Goal: Task Accomplishment & Management: Complete application form

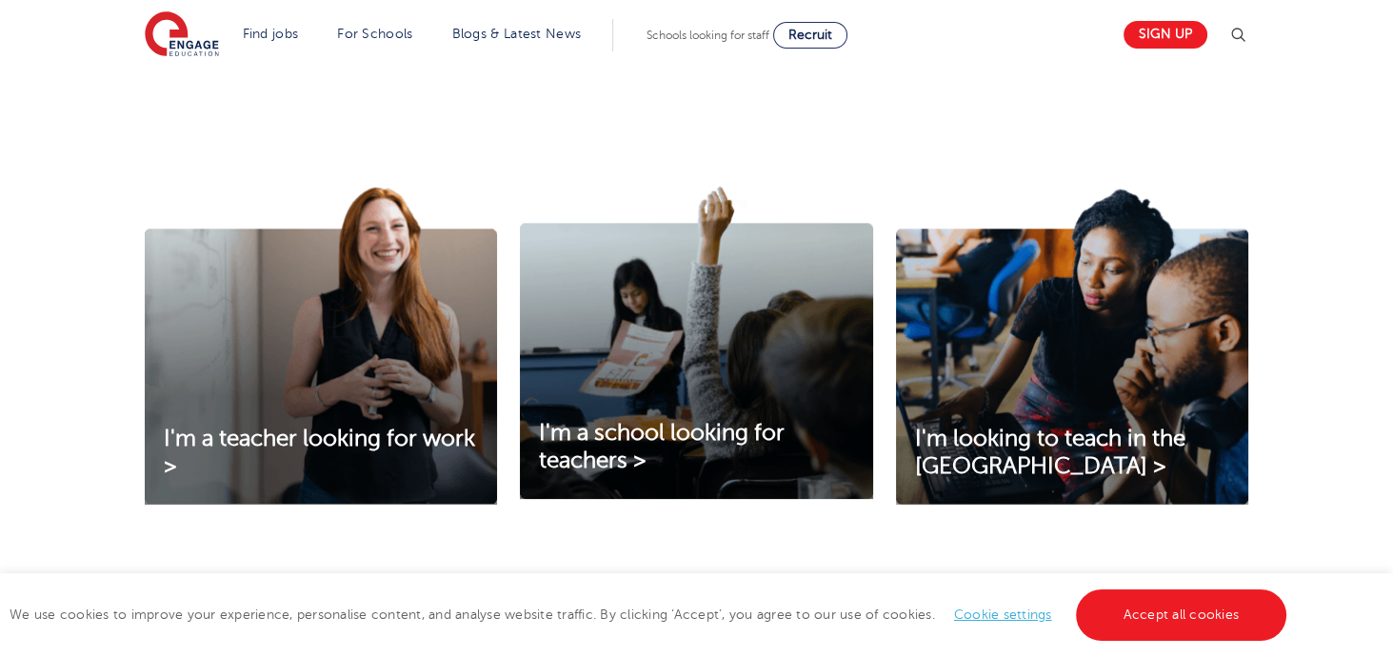
scroll to position [526, 0]
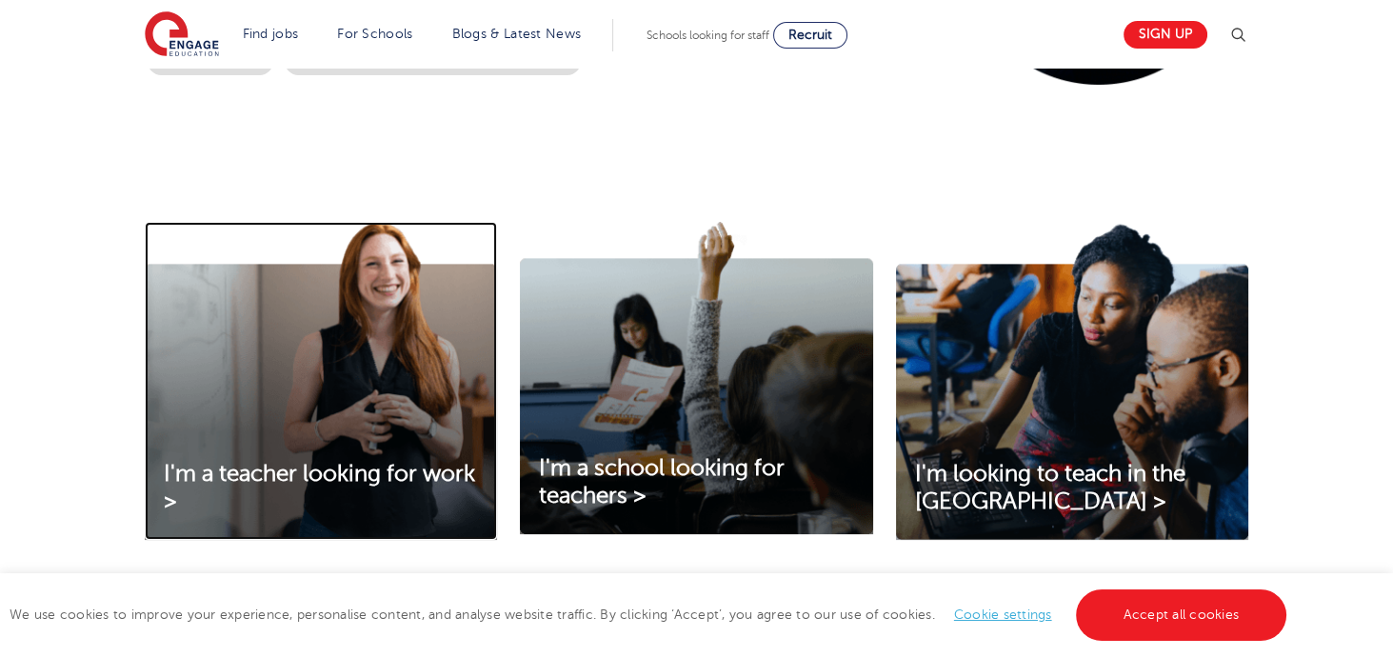
click at [389, 422] on img at bounding box center [321, 381] width 352 height 318
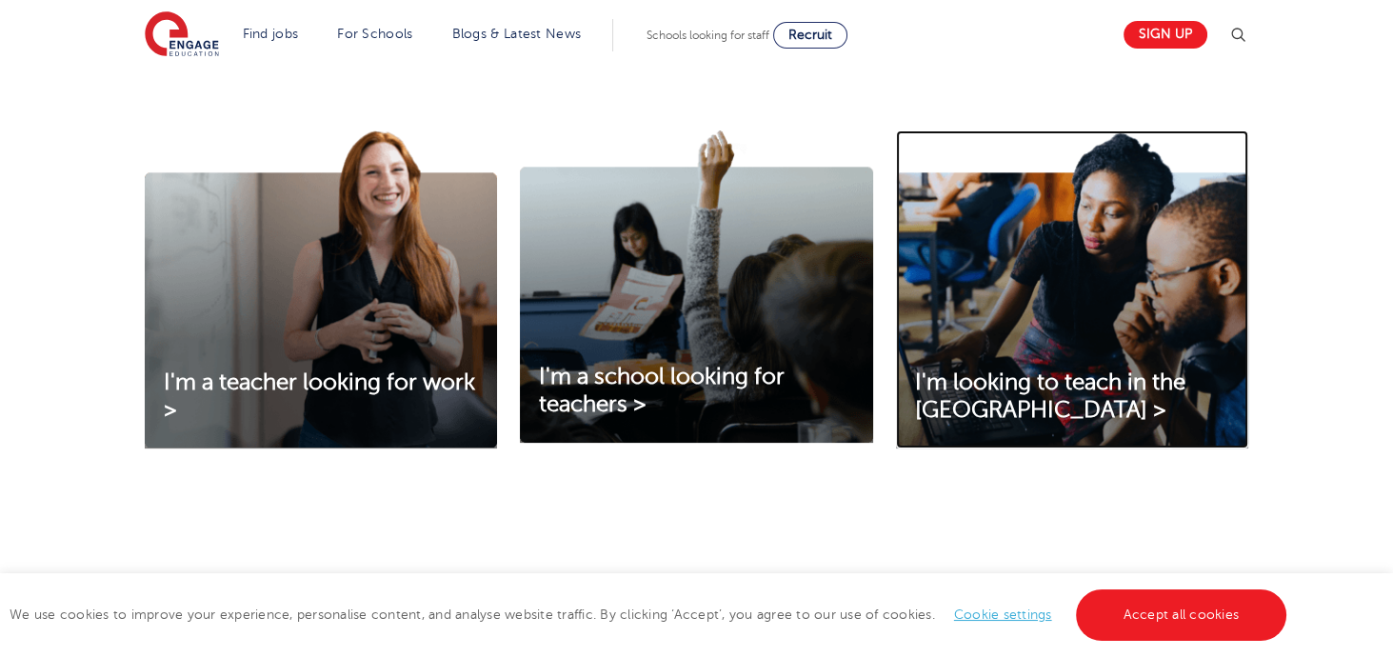
click at [1090, 331] on img at bounding box center [1072, 289] width 352 height 318
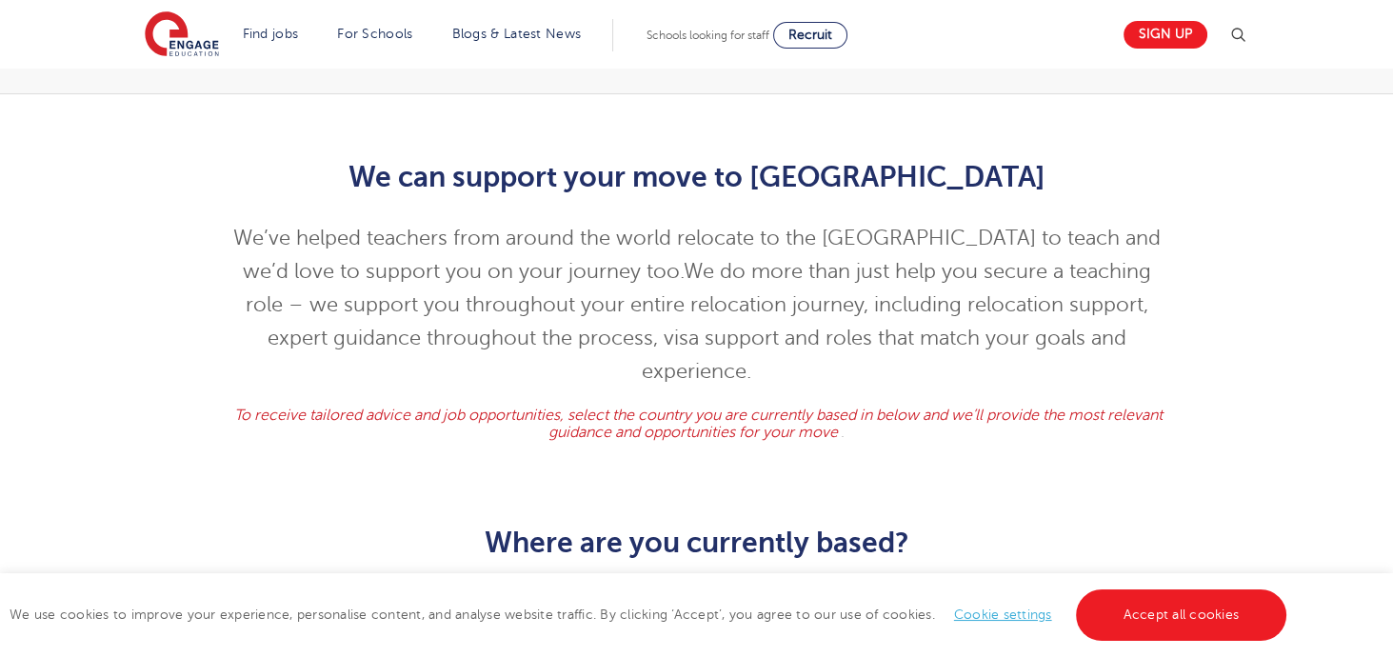
scroll to position [529, 0]
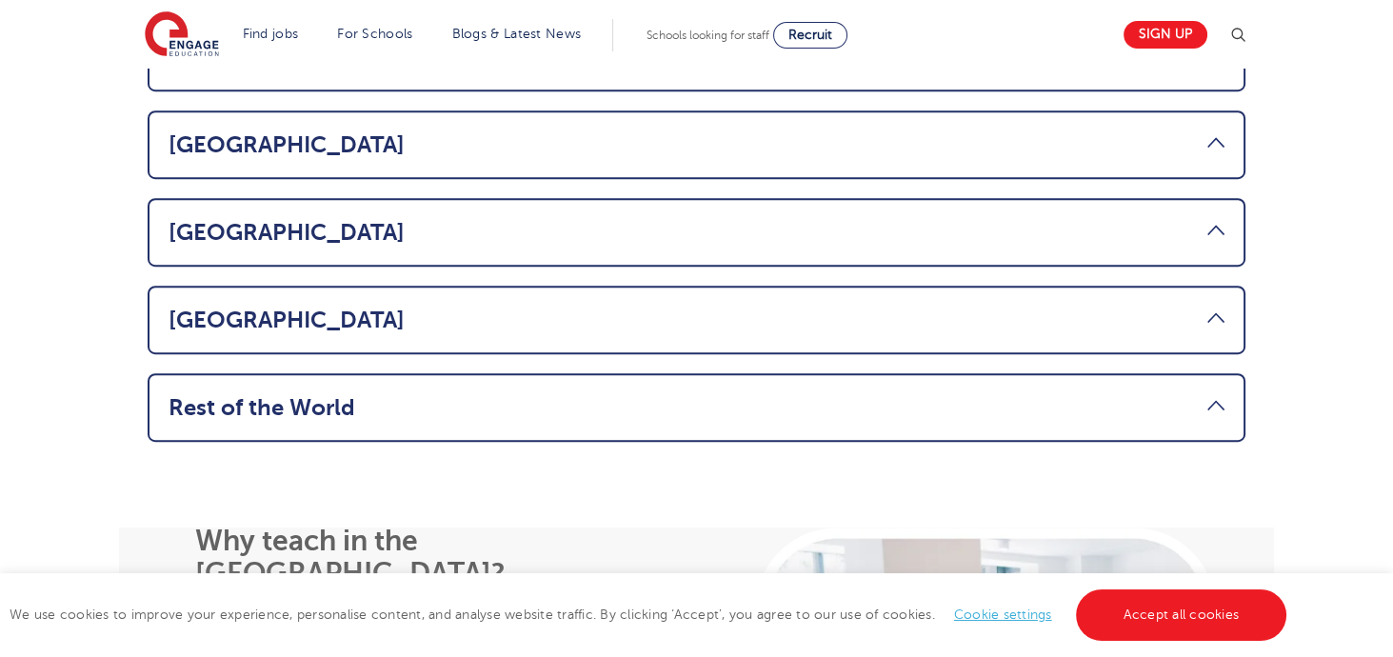
click at [858, 394] on link "Rest of the World" at bounding box center [697, 407] width 1056 height 27
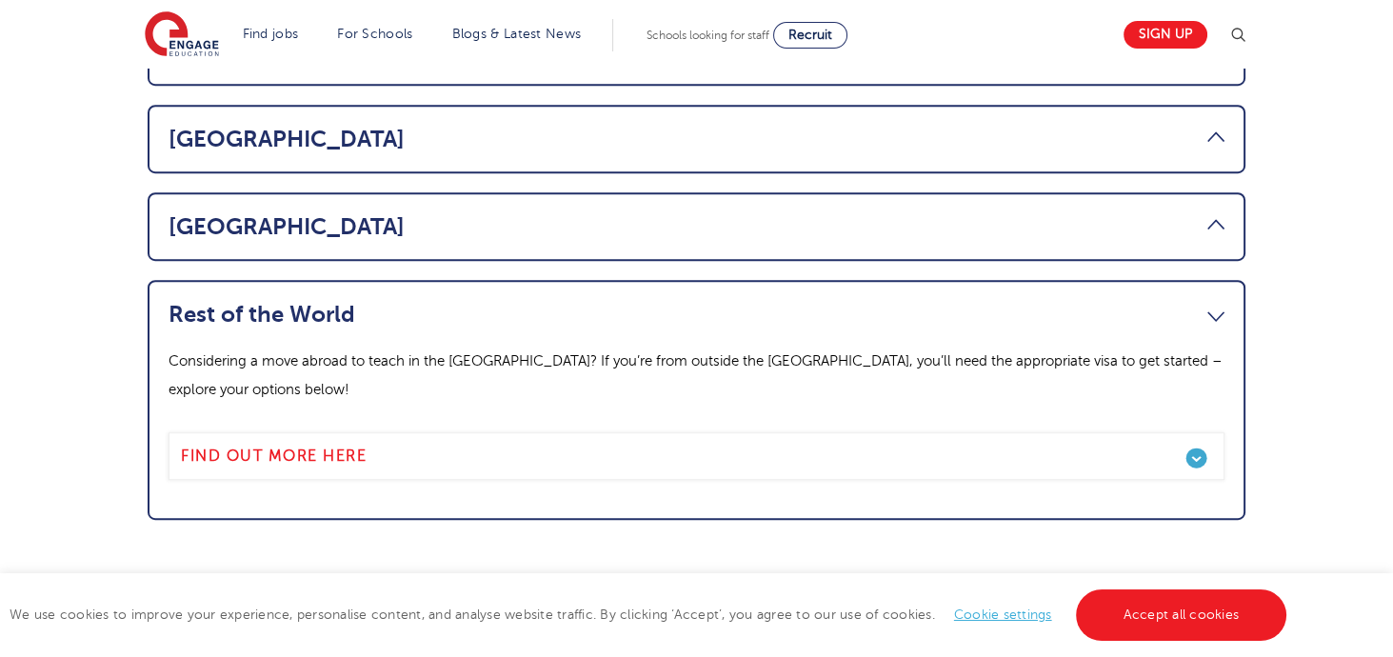
scroll to position [1424, 0]
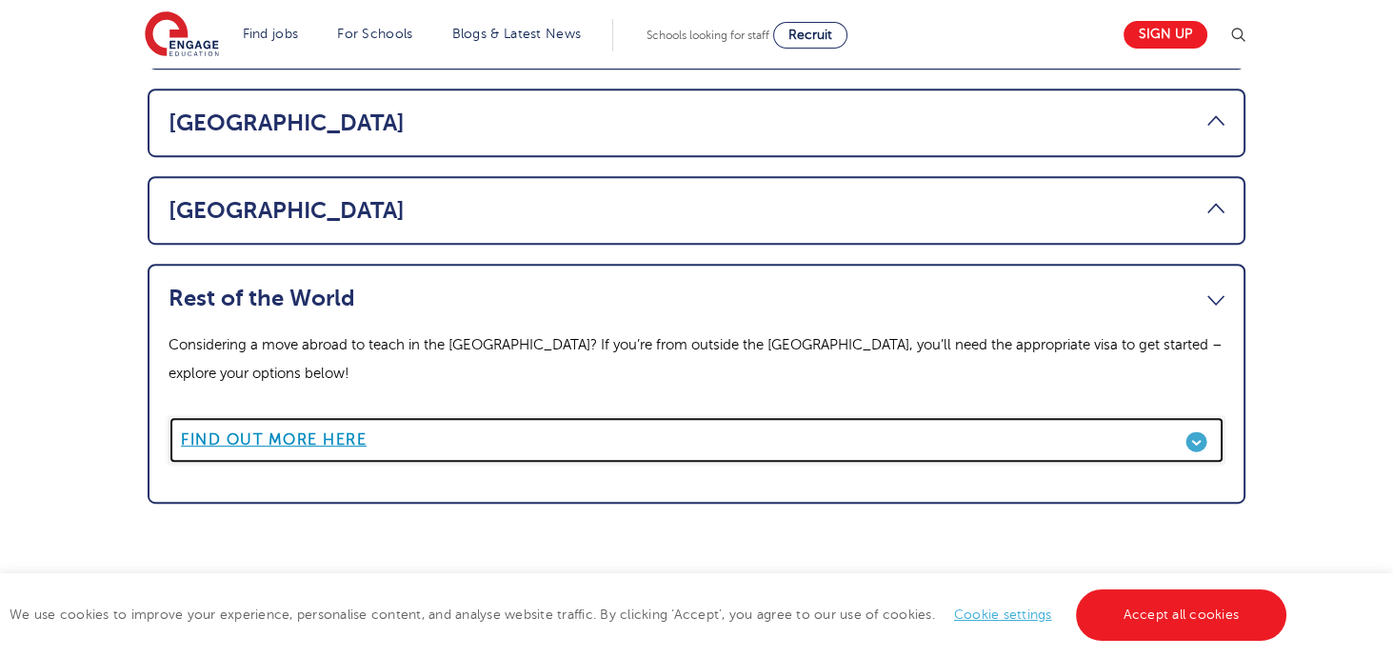
click at [848, 416] on link "Find out more here" at bounding box center [697, 440] width 1056 height 48
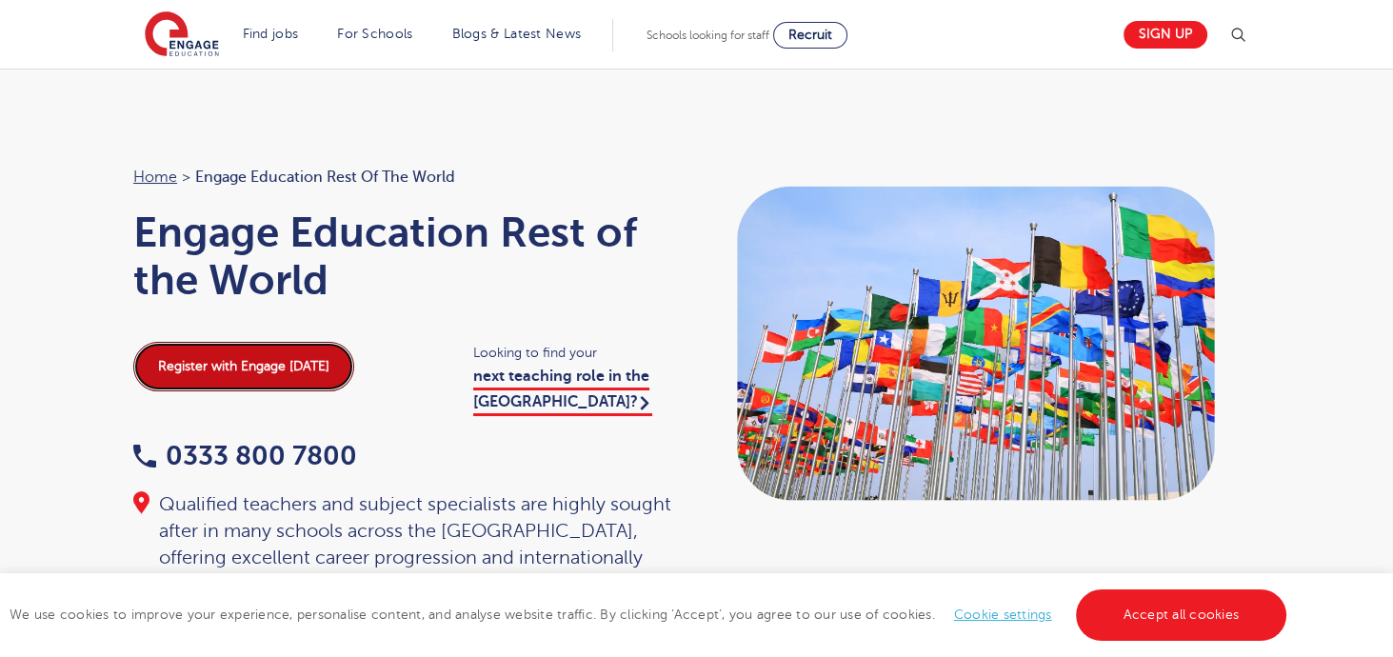
click at [286, 377] on link "Register with Engage today" at bounding box center [243, 367] width 221 height 50
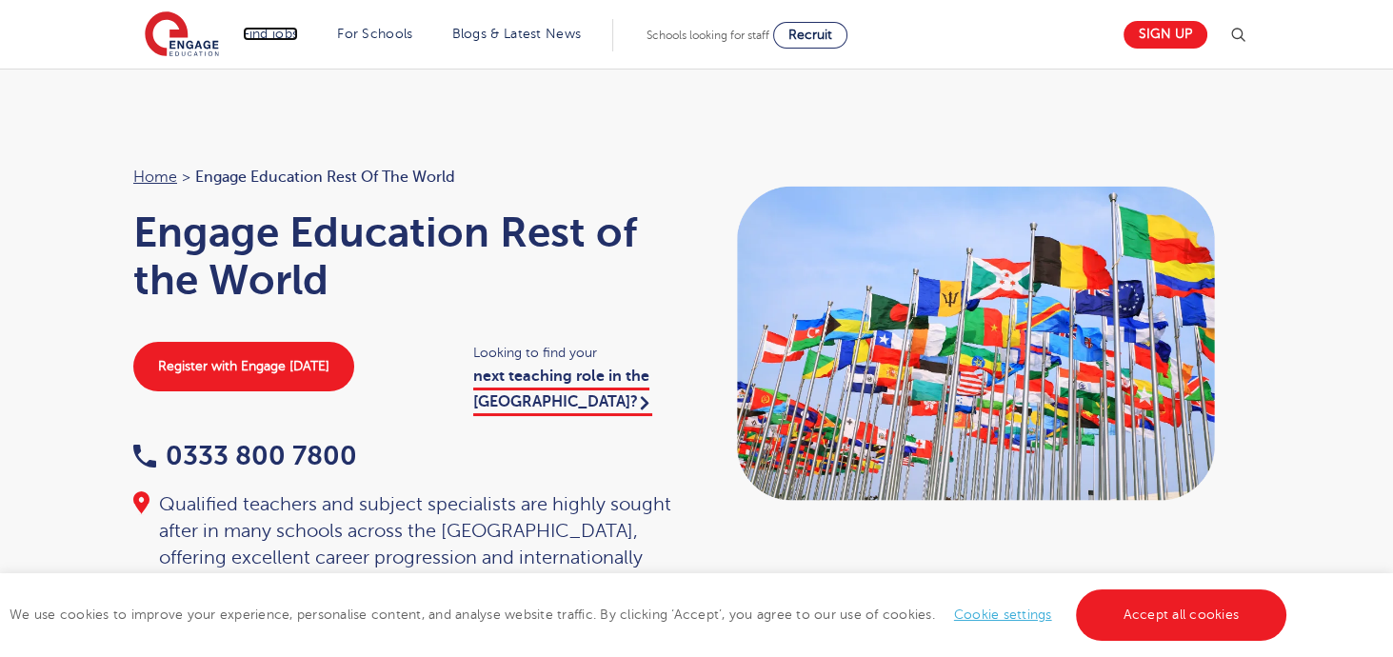
click at [276, 34] on link "Find jobs" at bounding box center [271, 34] width 56 height 14
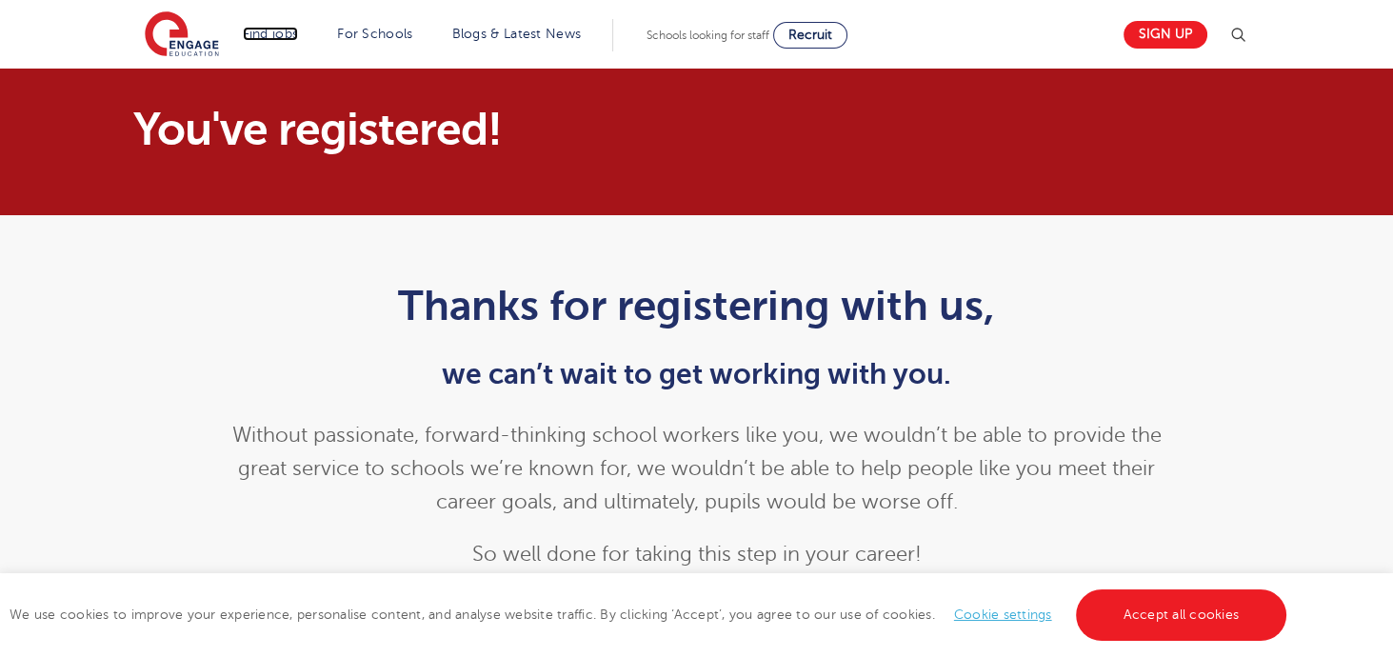
click at [259, 29] on link "Find jobs" at bounding box center [271, 34] width 56 height 14
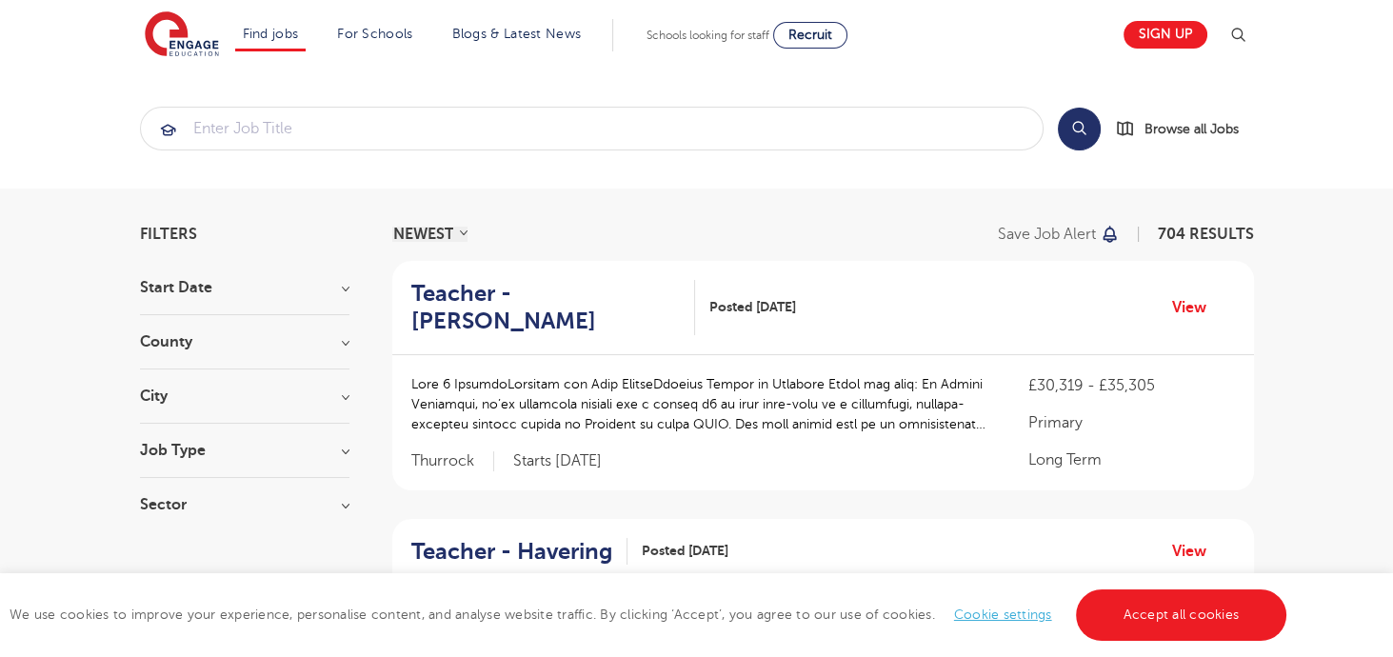
click at [753, 169] on section "Search Browse all Jobs" at bounding box center [696, 129] width 1393 height 120
click at [714, 144] on input "search" at bounding box center [592, 129] width 902 height 42
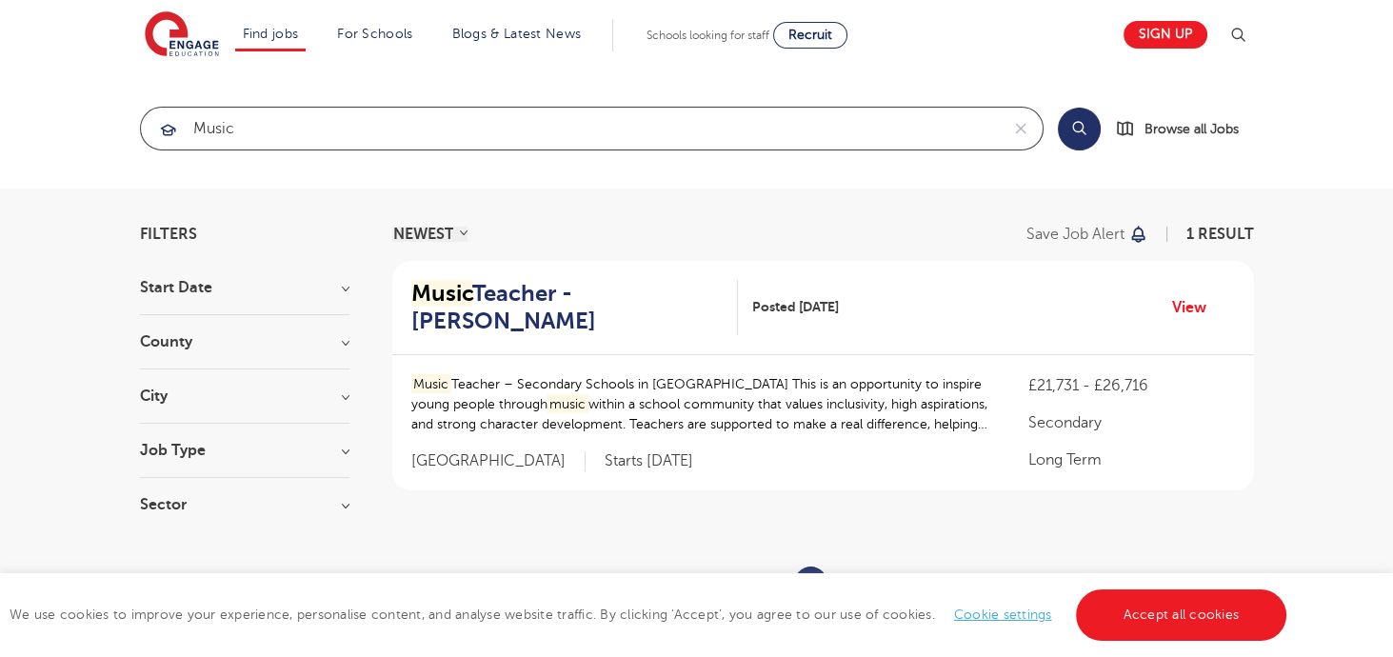
type input "music"
click button "Submit" at bounding box center [0, 0] width 0 height 0
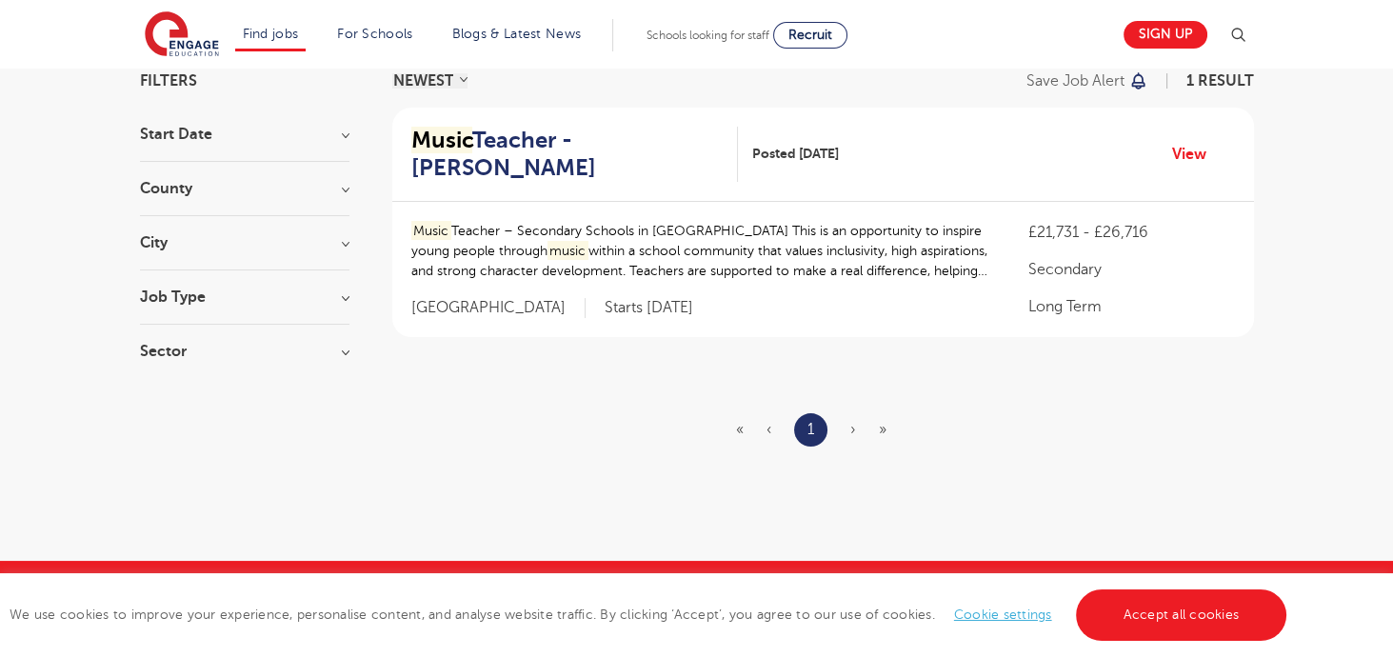
scroll to position [173, 0]
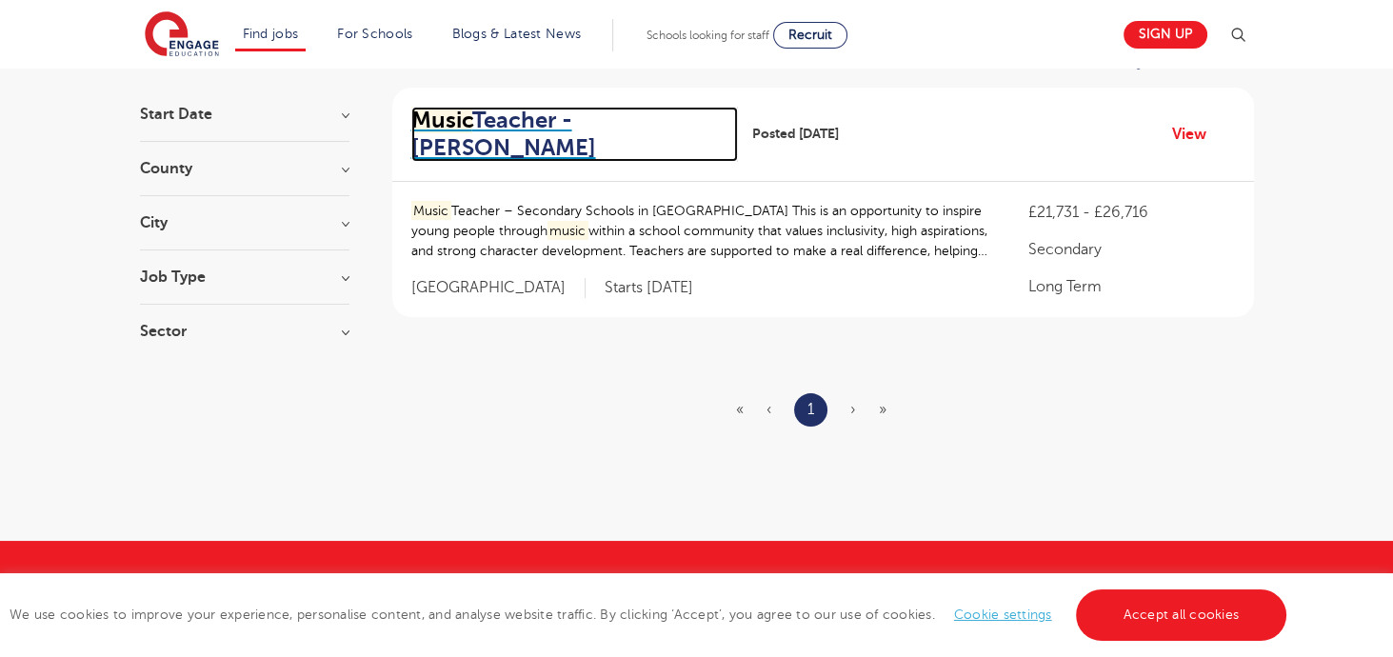
click at [542, 119] on h2 "Music Teacher - Hastings" at bounding box center [567, 134] width 312 height 55
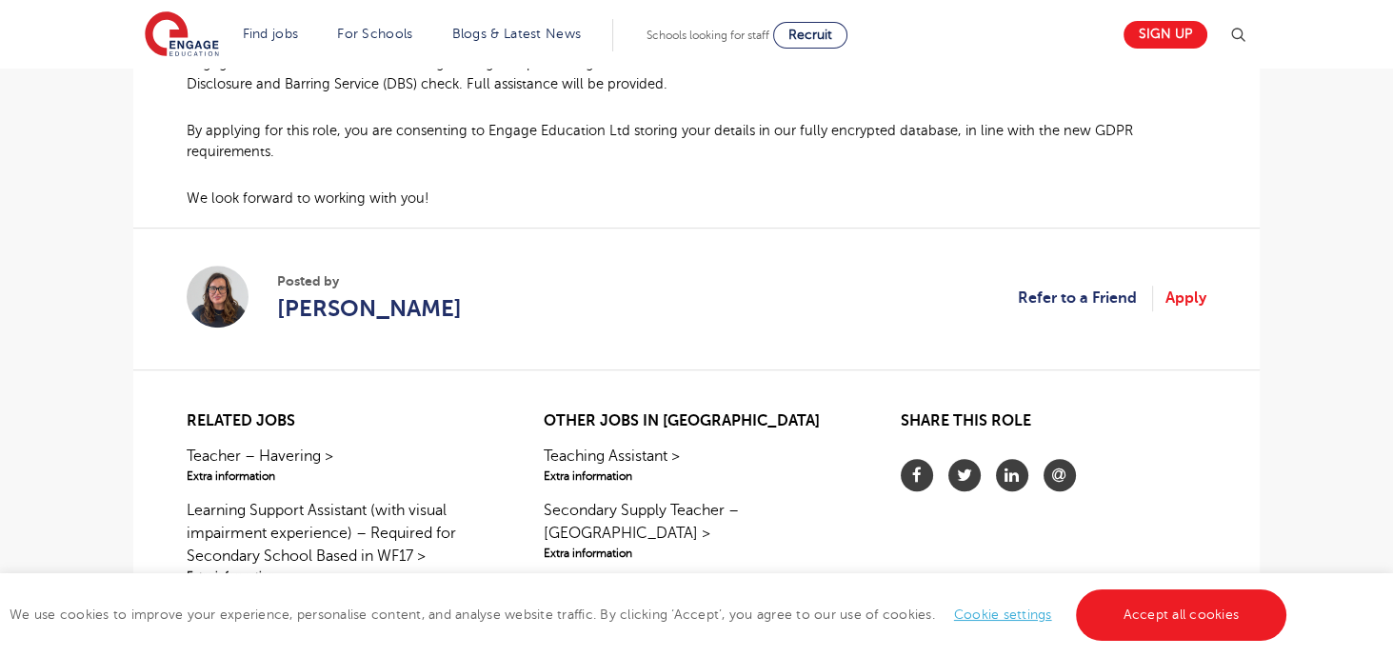
scroll to position [1413, 0]
click at [1204, 291] on link "Apply" at bounding box center [1185, 297] width 41 height 25
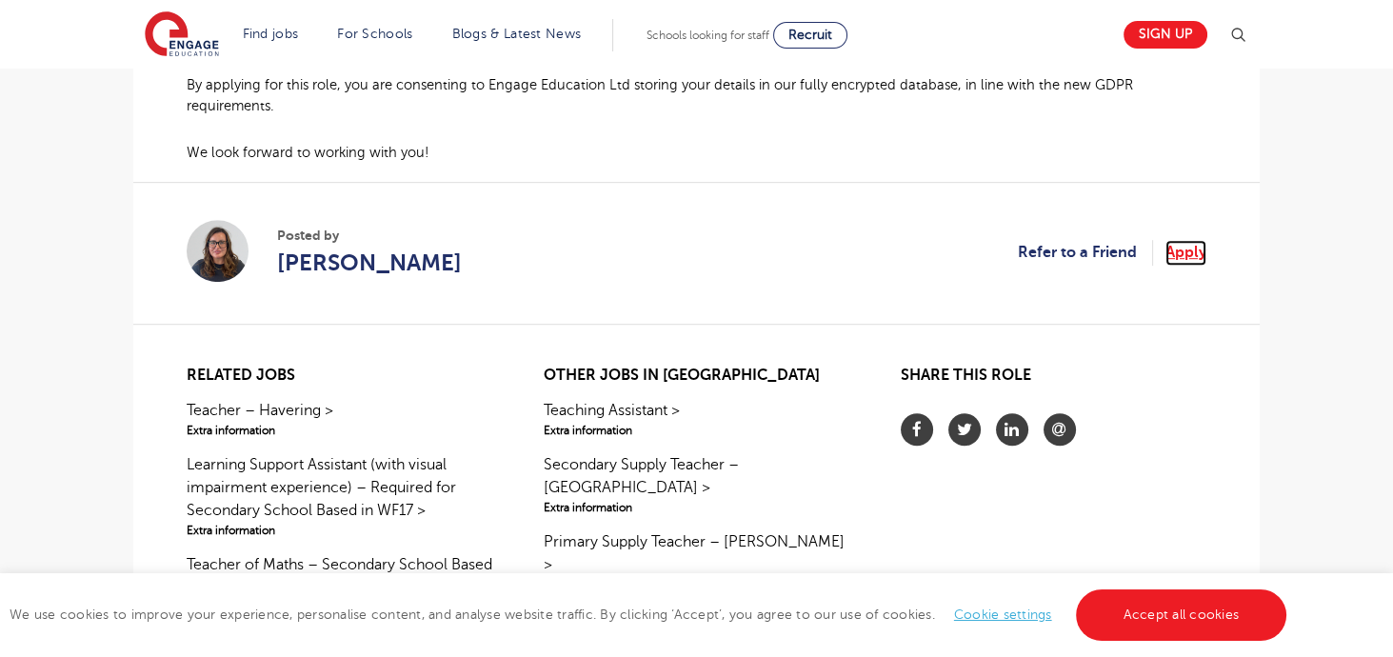
scroll to position [1504, 0]
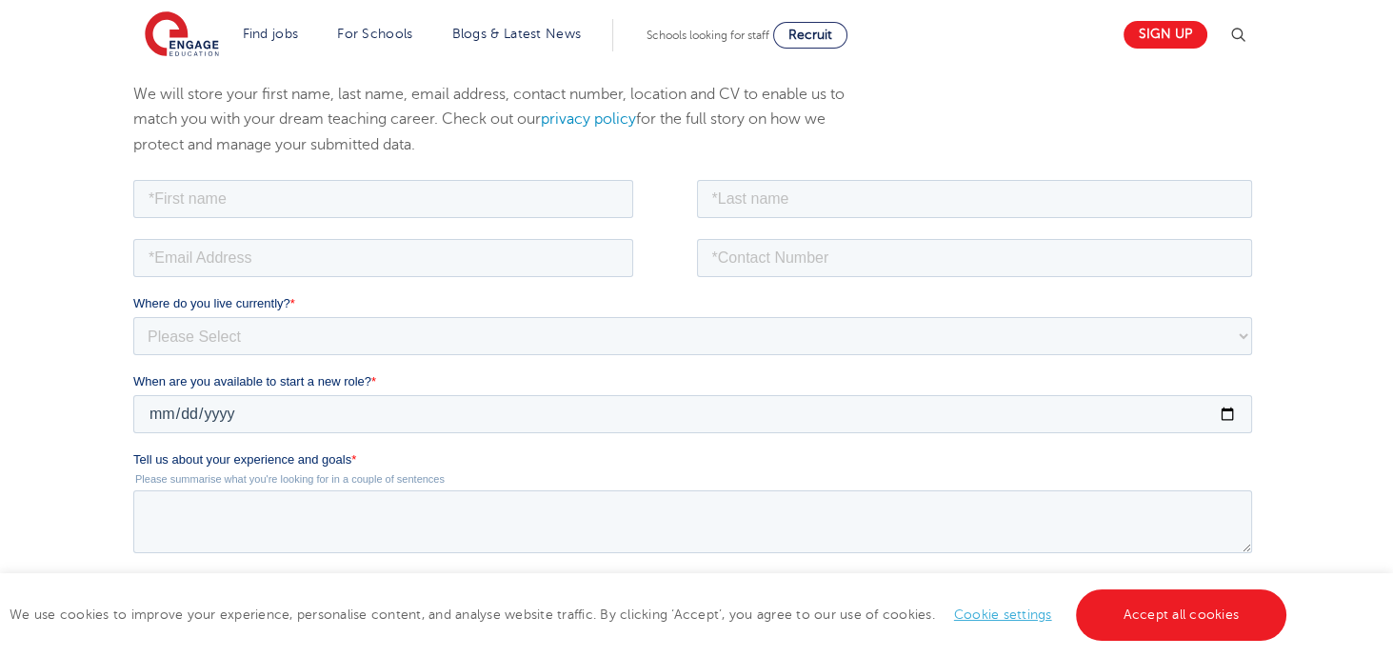
scroll to position [204, 0]
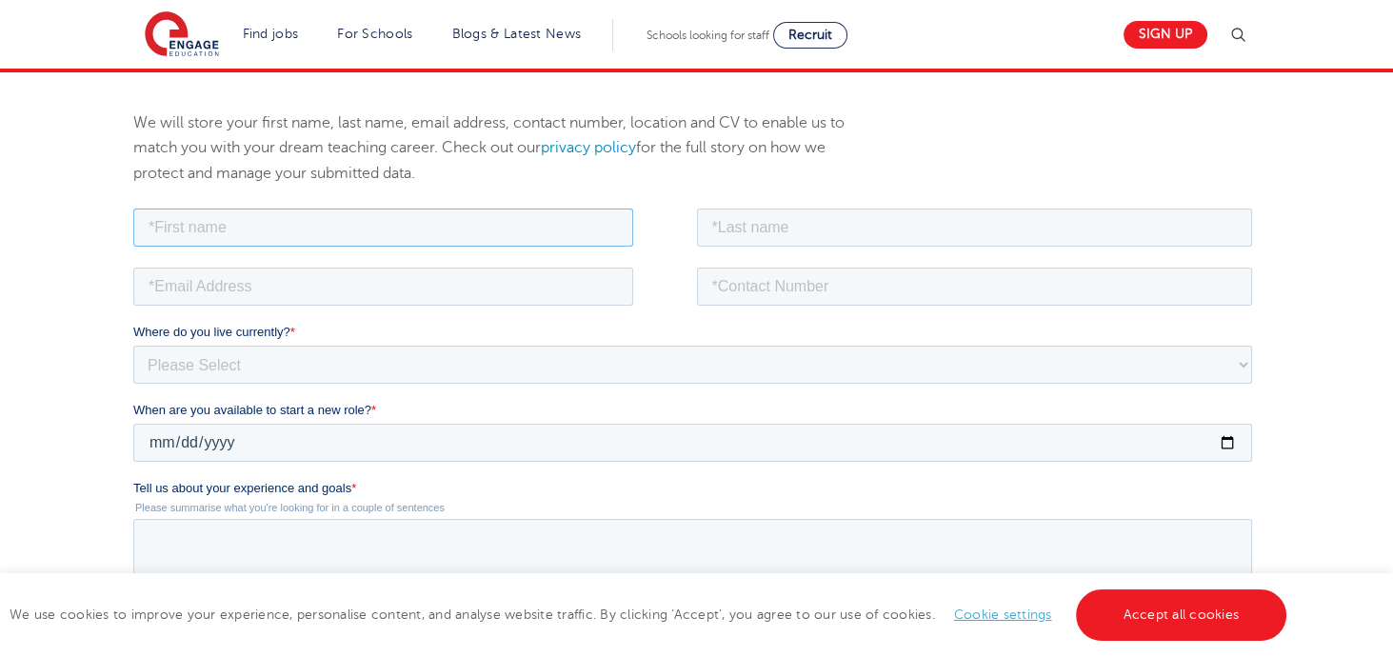
click at [526, 220] on input "text" at bounding box center [383, 227] width 500 height 38
type input "Wasan"
type input "Dumor"
type input "wasan_dmour@hotmail.com"
type input "+447511574242"
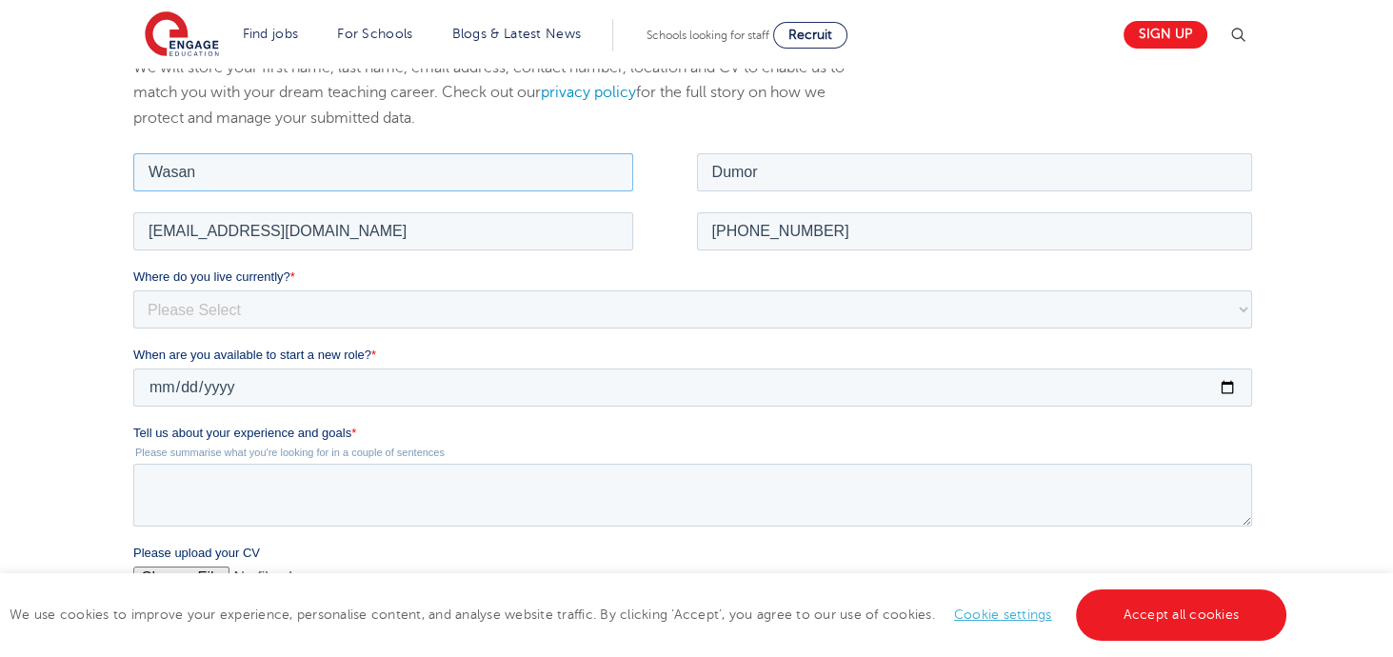
scroll to position [260, 0]
click at [596, 305] on select "Please Select UK Canada Ireland Australia New Zealand Europe USA South Africa J…" at bounding box center [692, 307] width 1119 height 38
select select "UK"
click at [133, 288] on select "Please Select UK Canada Ireland Australia New Zealand Europe USA South Africa J…" at bounding box center [692, 307] width 1119 height 38
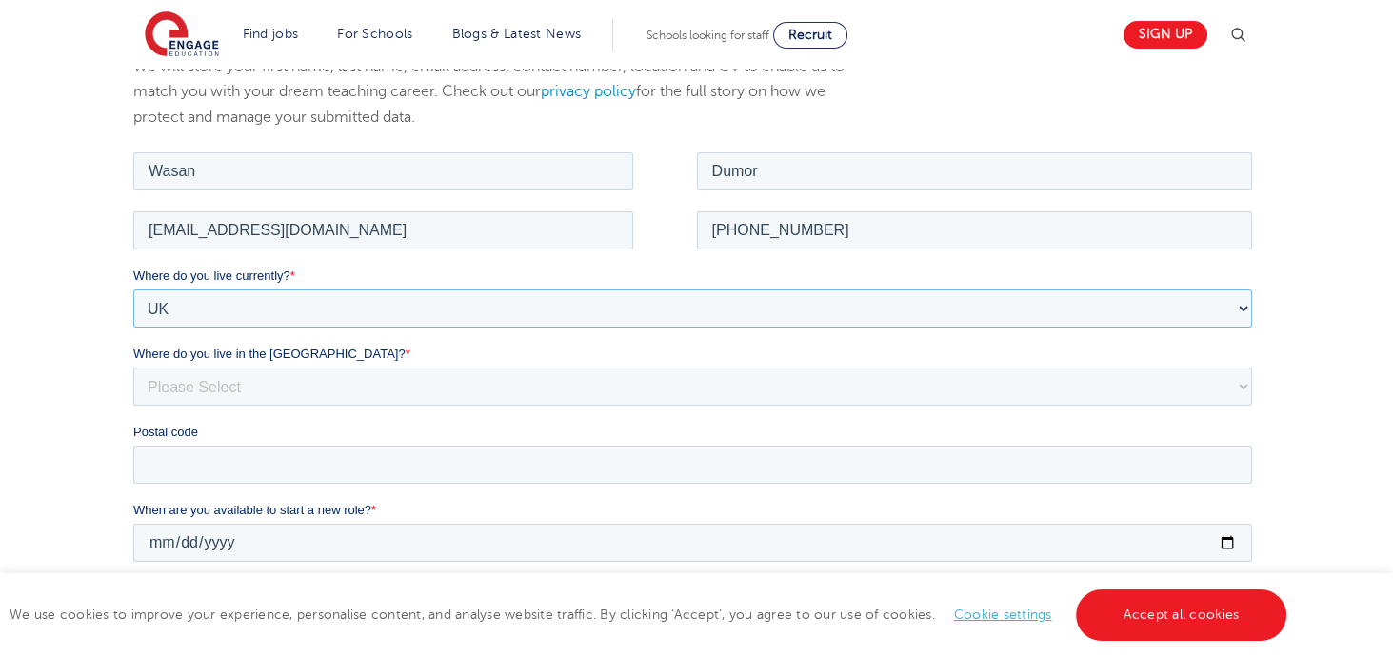
scroll to position [263, 0]
click at [671, 397] on select "Please Select Overseas Barnsley Bedfordshire Berkshire Bournemouth Bracknell Fo…" at bounding box center [692, 383] width 1119 height 38
select select "[GEOGRAPHIC_DATA]"
click at [671, 375] on select "Please Select Overseas Barnsley Bedfordshire Berkshire Bournemouth Bracknell Fo…" at bounding box center [692, 383] width 1119 height 38
click at [694, 474] on input "Postal code" at bounding box center [692, 461] width 1119 height 38
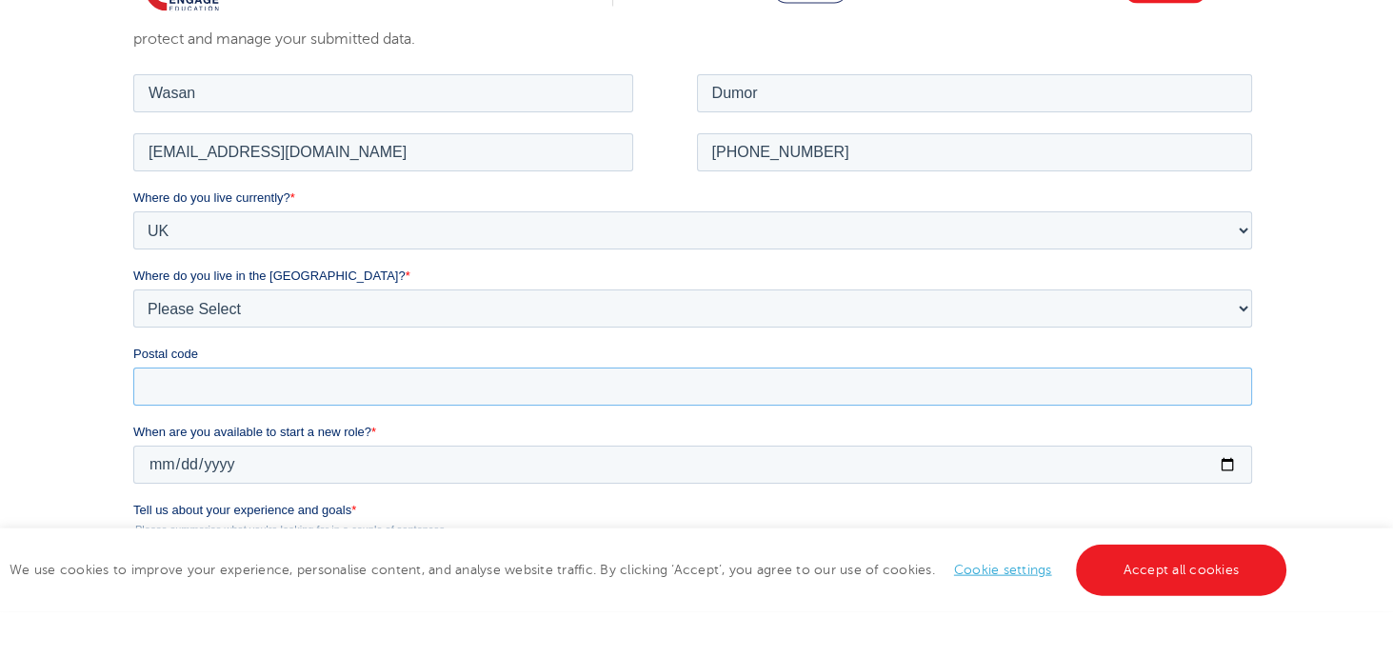
scroll to position [308, 0]
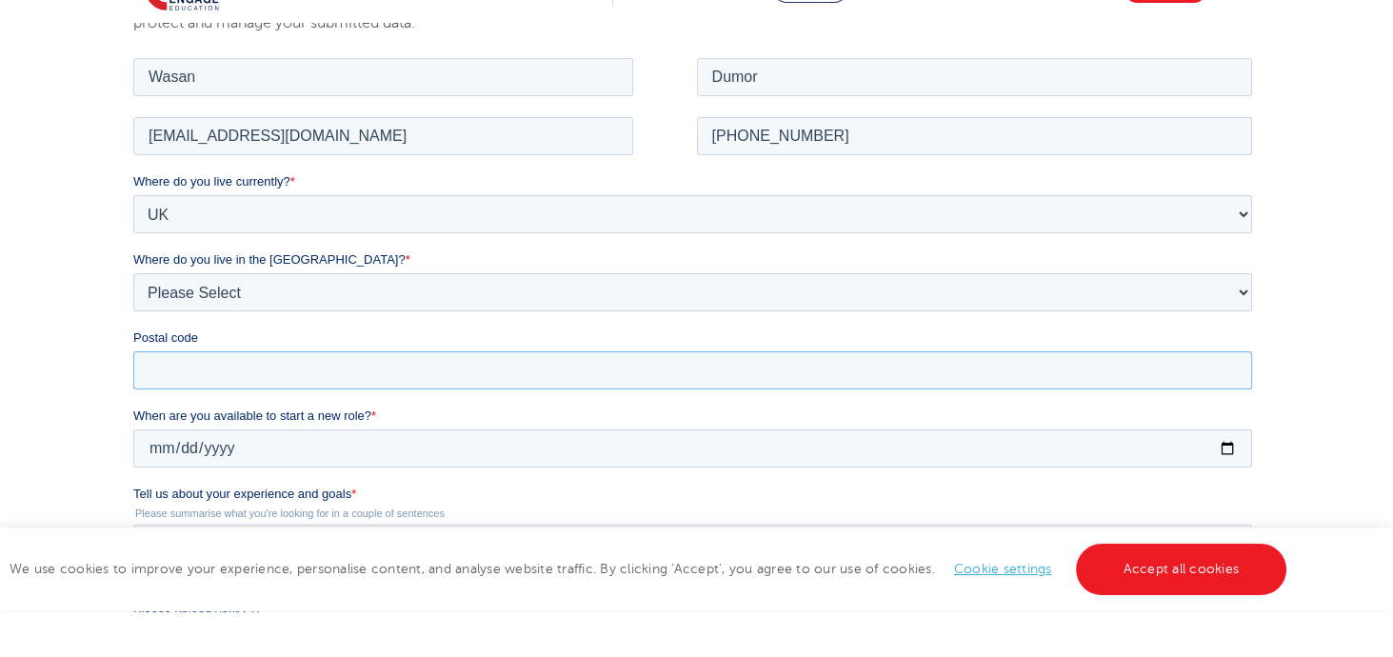
type input "HA3 5AR"
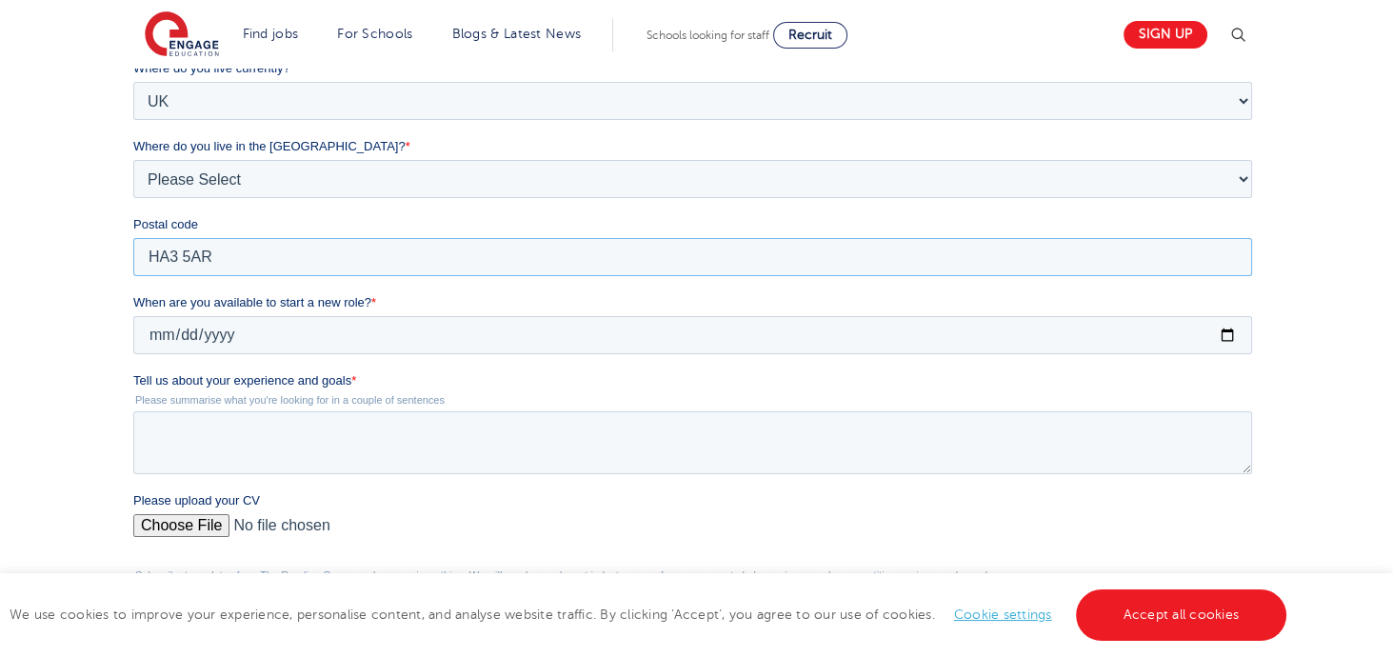
scroll to position [479, 0]
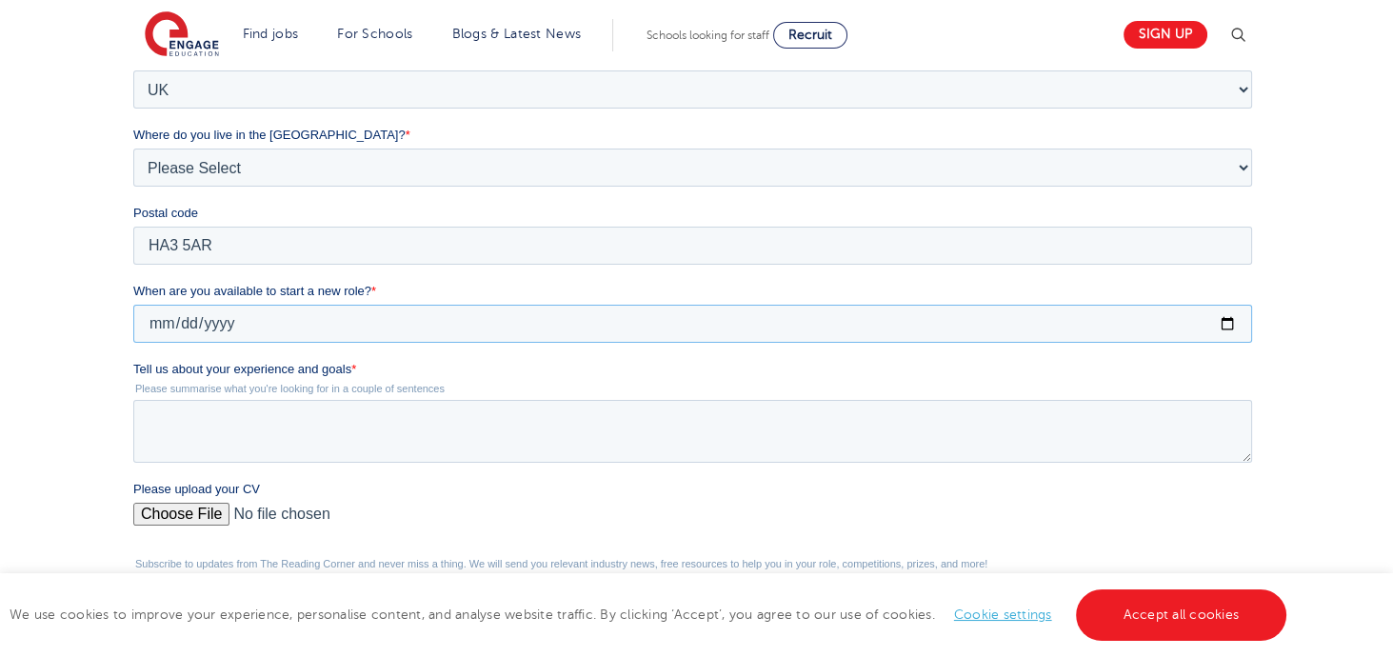
click at [565, 326] on input "When are you available to start a new role? *" at bounding box center [692, 324] width 1119 height 38
type input "2025-09-15"
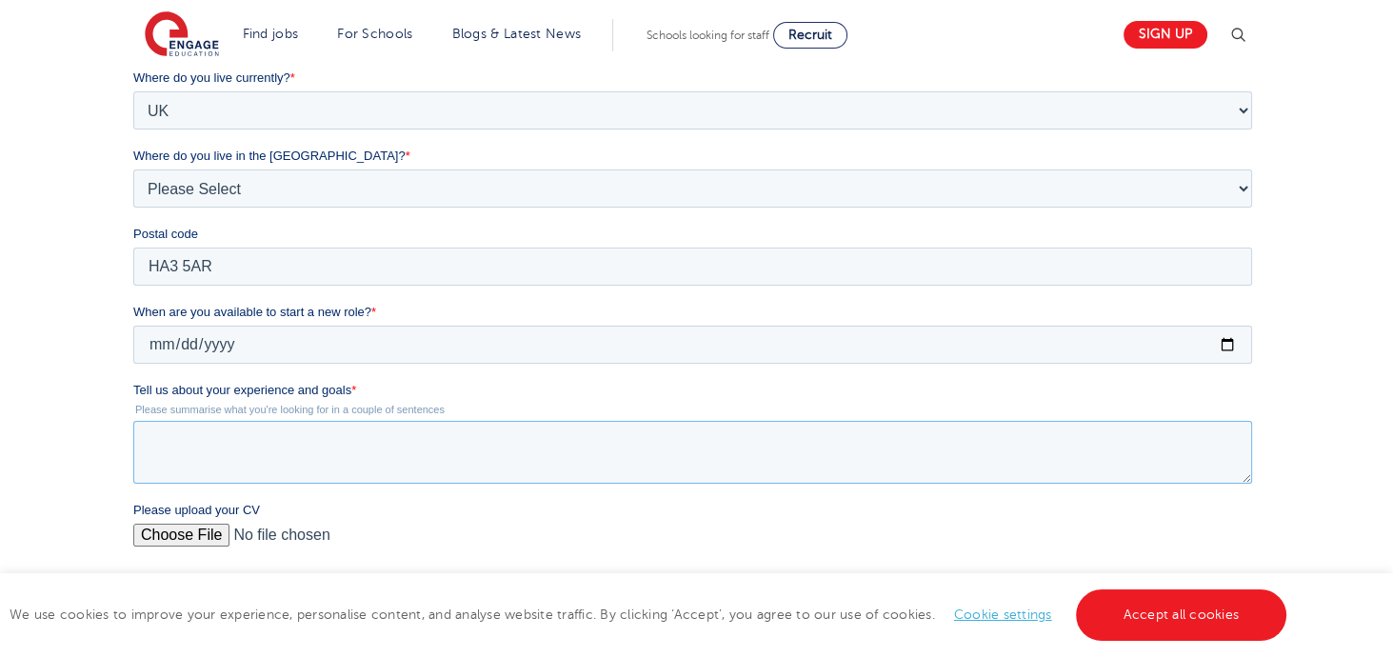
click at [676, 444] on textarea "Tell us about your experience and goals *" at bounding box center [692, 452] width 1119 height 63
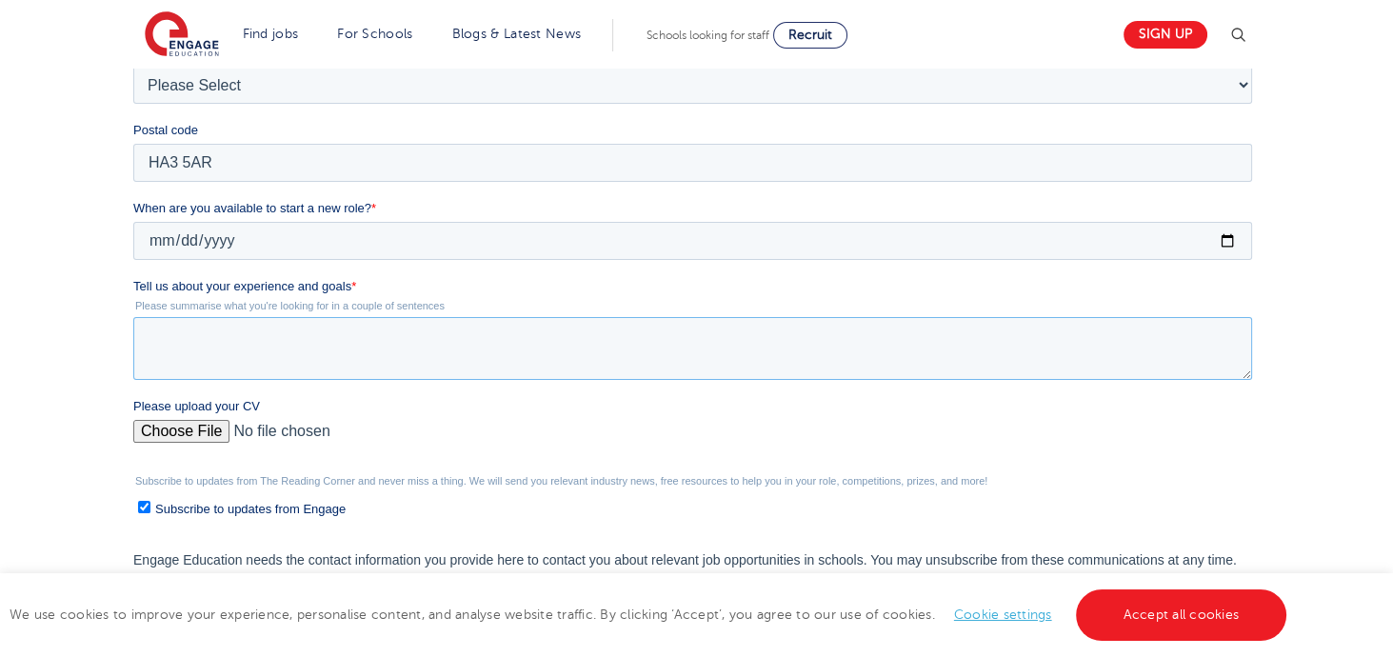
scroll to position [561, 0]
paste textarea "I have over 12 years of teaching experience in different settings and to differ…"
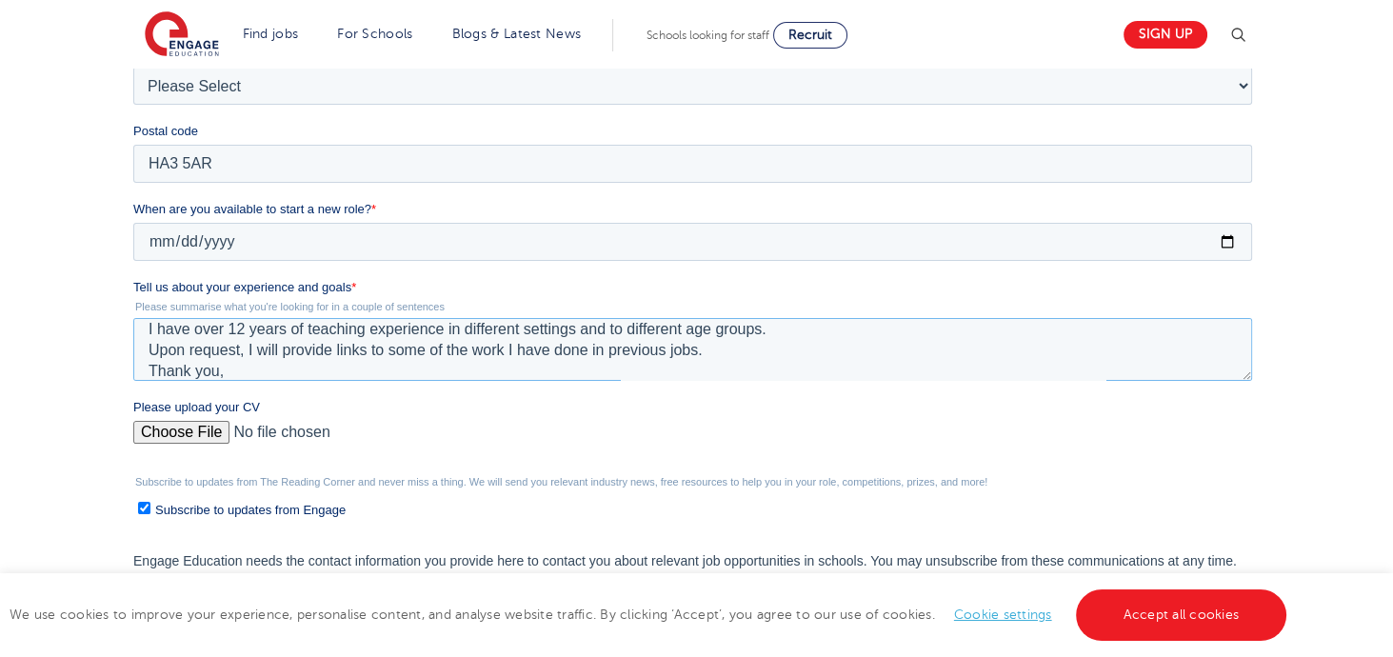
scroll to position [0, 0]
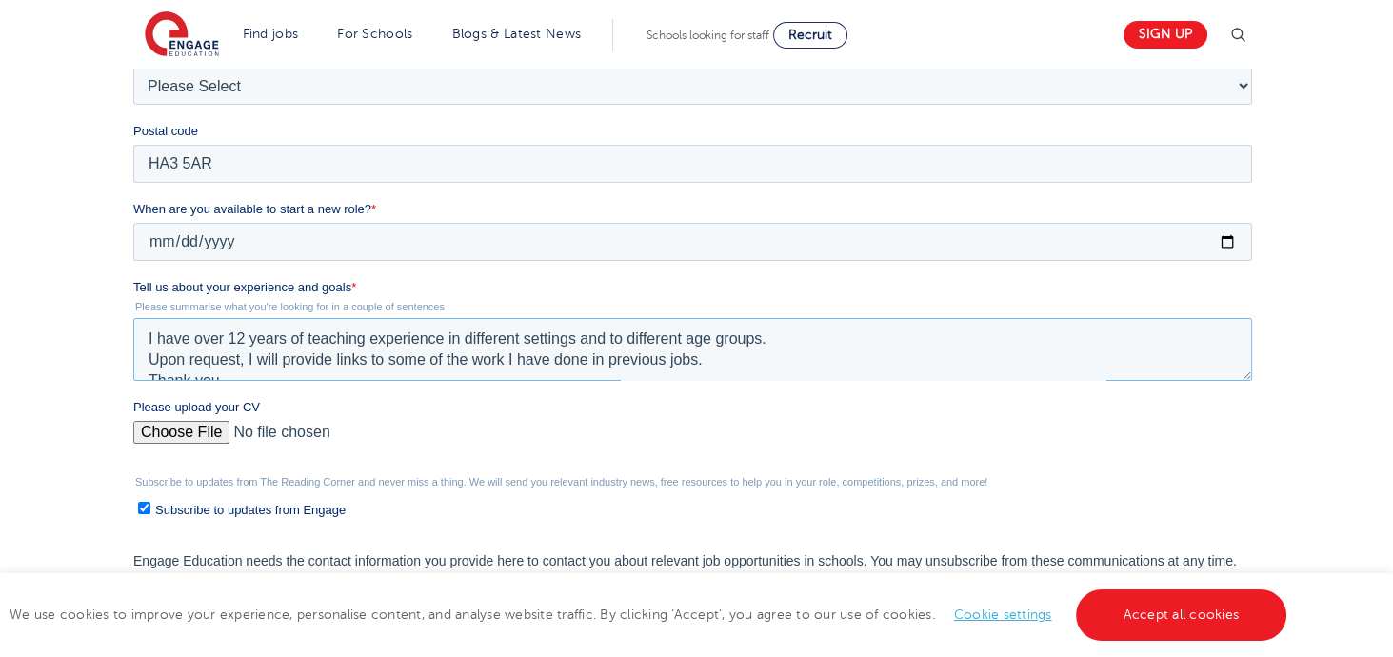
type textarea "I have over 12 years of teaching experience in different settings and to differ…"
click at [211, 425] on input "Please upload your CV" at bounding box center [692, 440] width 1119 height 38
type input "C:\fakepath\Resume - Wasan Dumor .PDF"
click at [817, 341] on textarea "I have over 12 years of teaching experience in different settings and to differ…" at bounding box center [692, 349] width 1119 height 63
click at [849, 367] on textarea "I have over 12 years of teaching experience in different settings and to differ…" at bounding box center [692, 349] width 1119 height 63
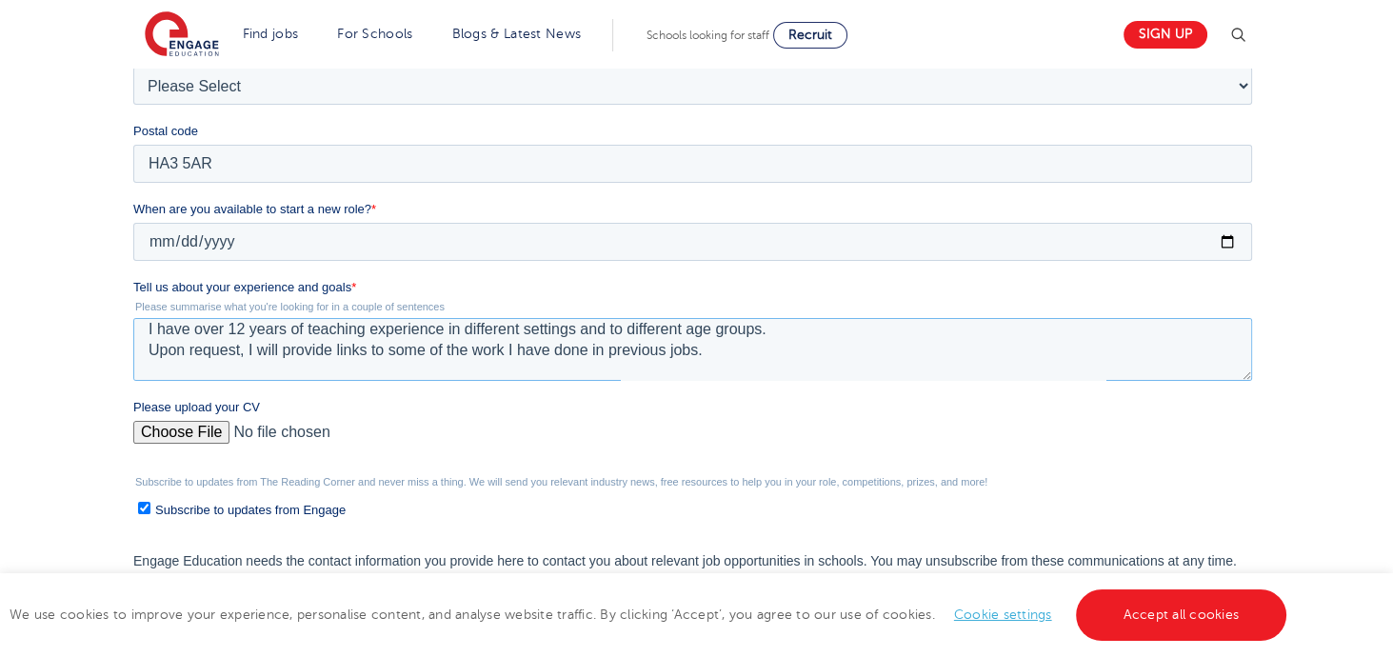
scroll to position [30, 0]
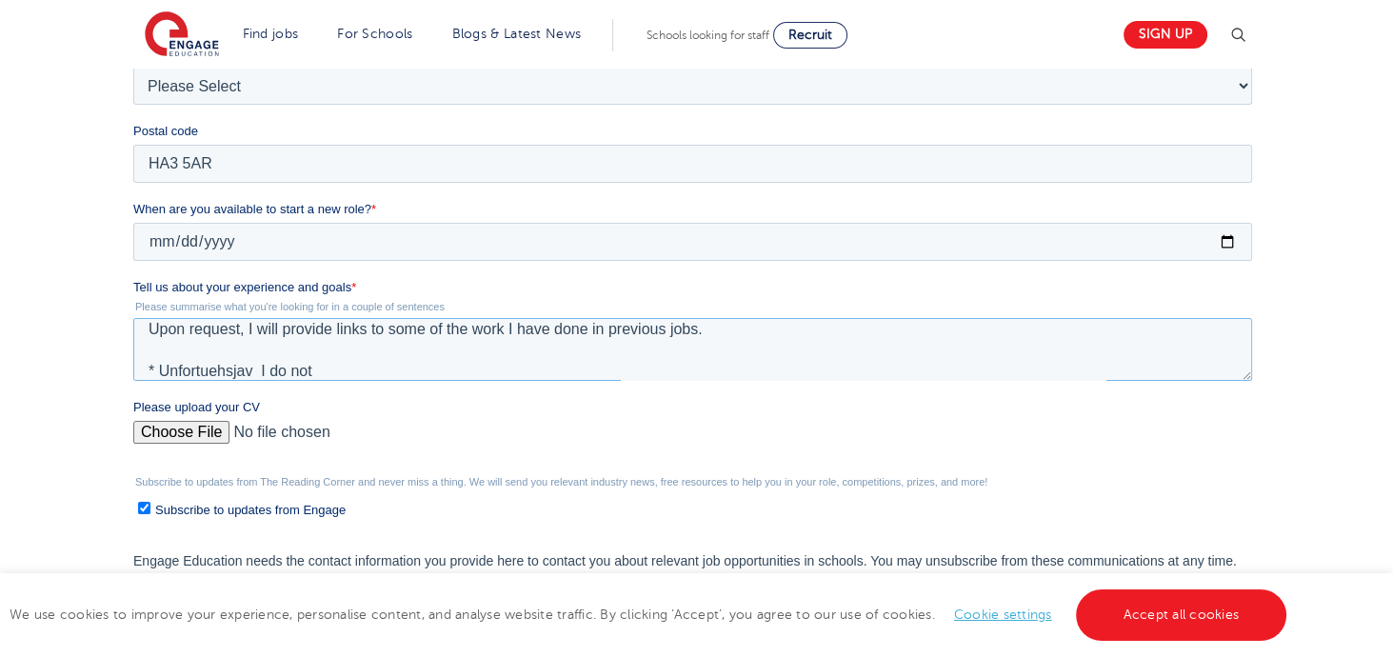
click at [208, 370] on textarea "I have over 12 years of teaching experience in different settings and to differ…" at bounding box center [692, 349] width 1119 height 63
click at [207, 364] on textarea "I have over 12 years of teaching experience in different settings and to differ…" at bounding box center [692, 349] width 1119 height 63
paste textarea "unfortunately"
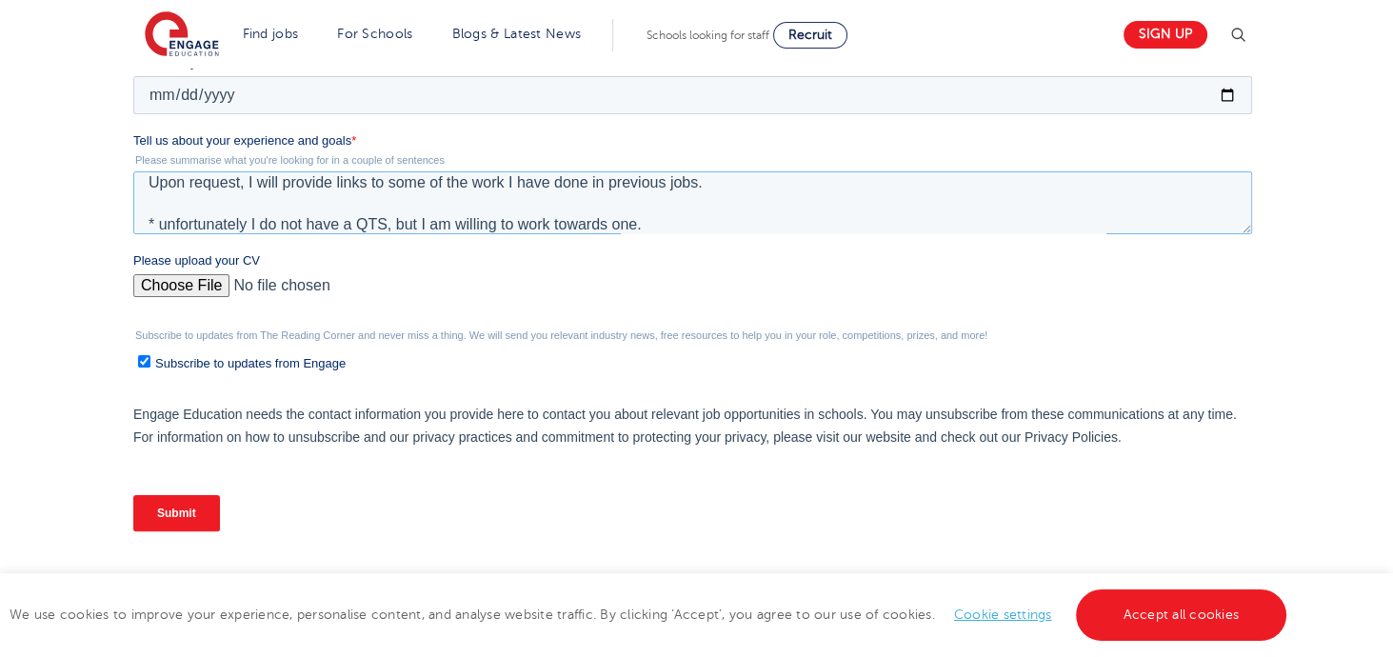
scroll to position [719, 0]
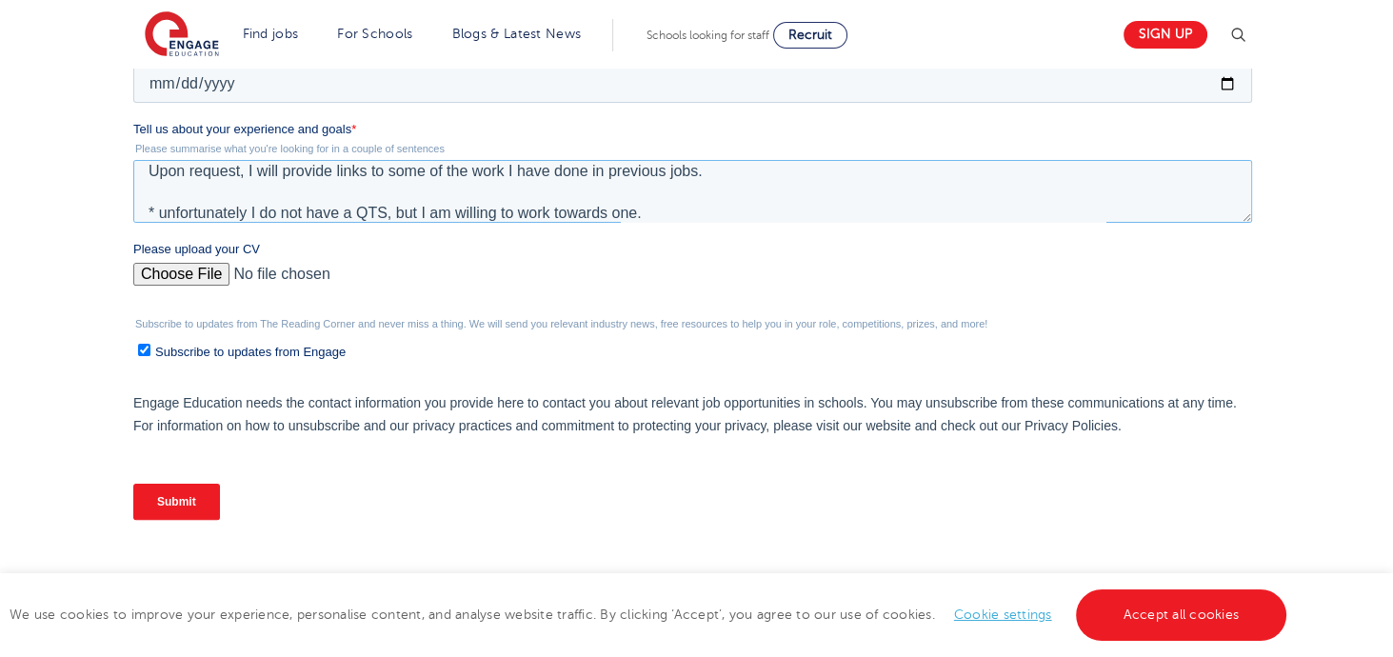
type textarea "I have over 12 years of teaching experience in different settings and to differ…"
click at [191, 504] on input "Submit" at bounding box center [176, 502] width 87 height 36
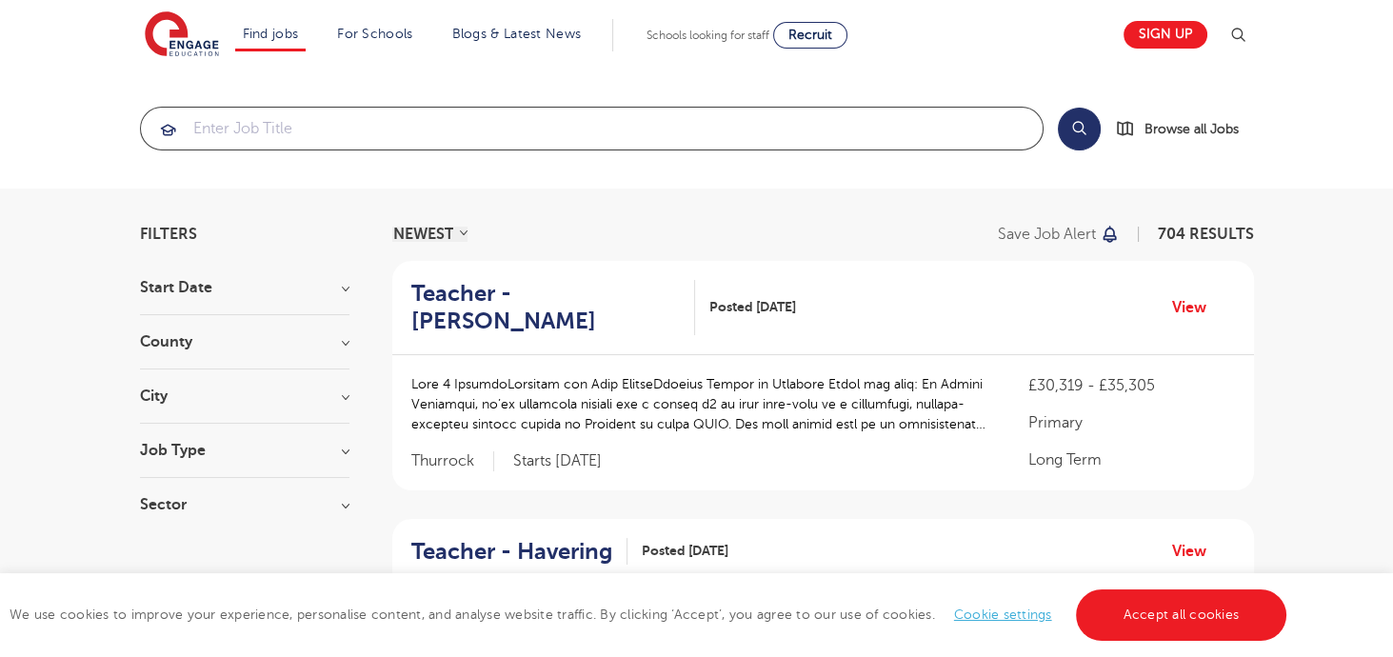
click at [641, 124] on input "search" at bounding box center [592, 129] width 902 height 42
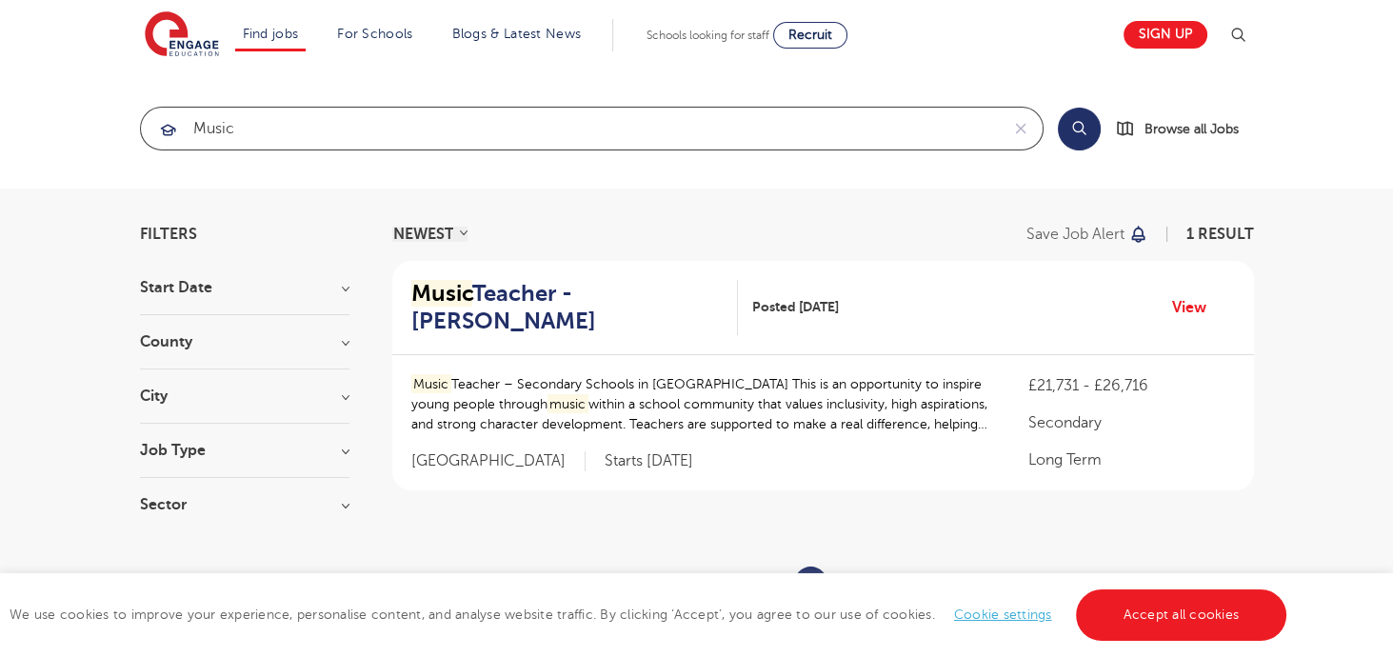
click button "Submit" at bounding box center [0, 0] width 0 height 0
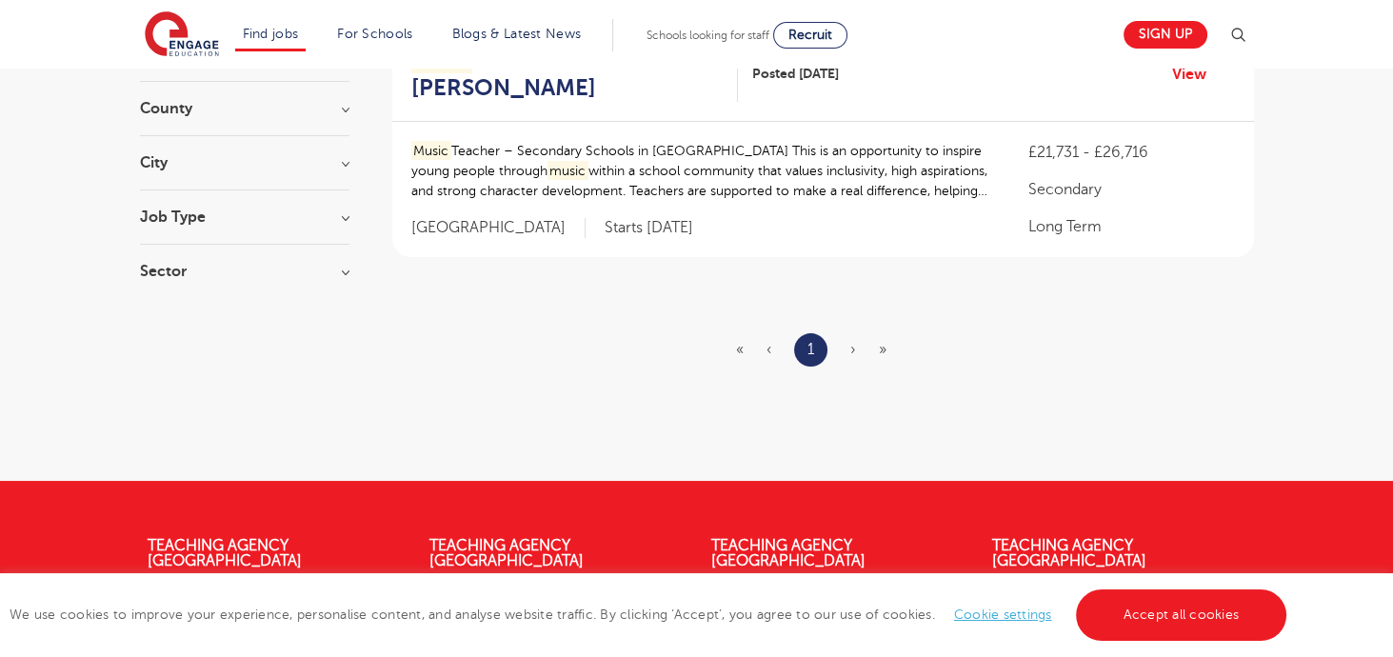
scroll to position [196, 0]
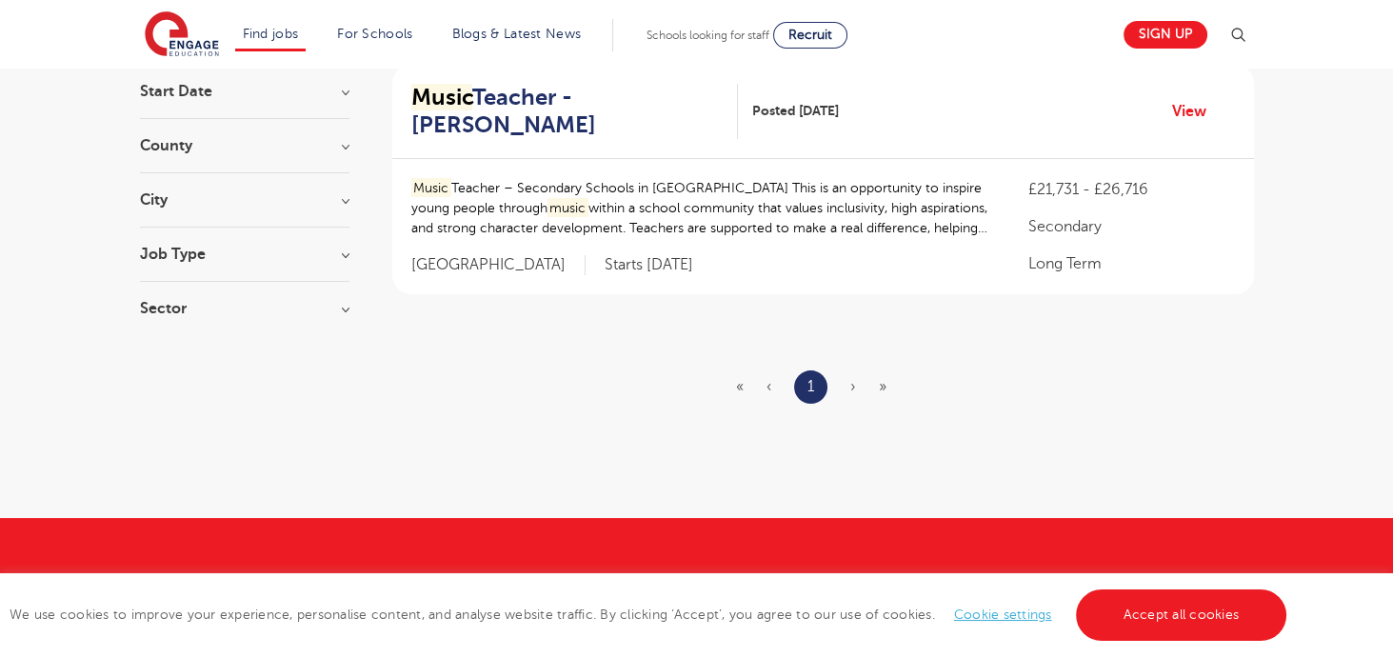
click at [842, 384] on ul "« ‹ 1 › »" at bounding box center [822, 386] width 173 height 33
click at [848, 387] on ul "« ‹ 1 › »" at bounding box center [822, 386] width 173 height 33
click at [853, 390] on span "›" at bounding box center [853, 386] width 6 height 17
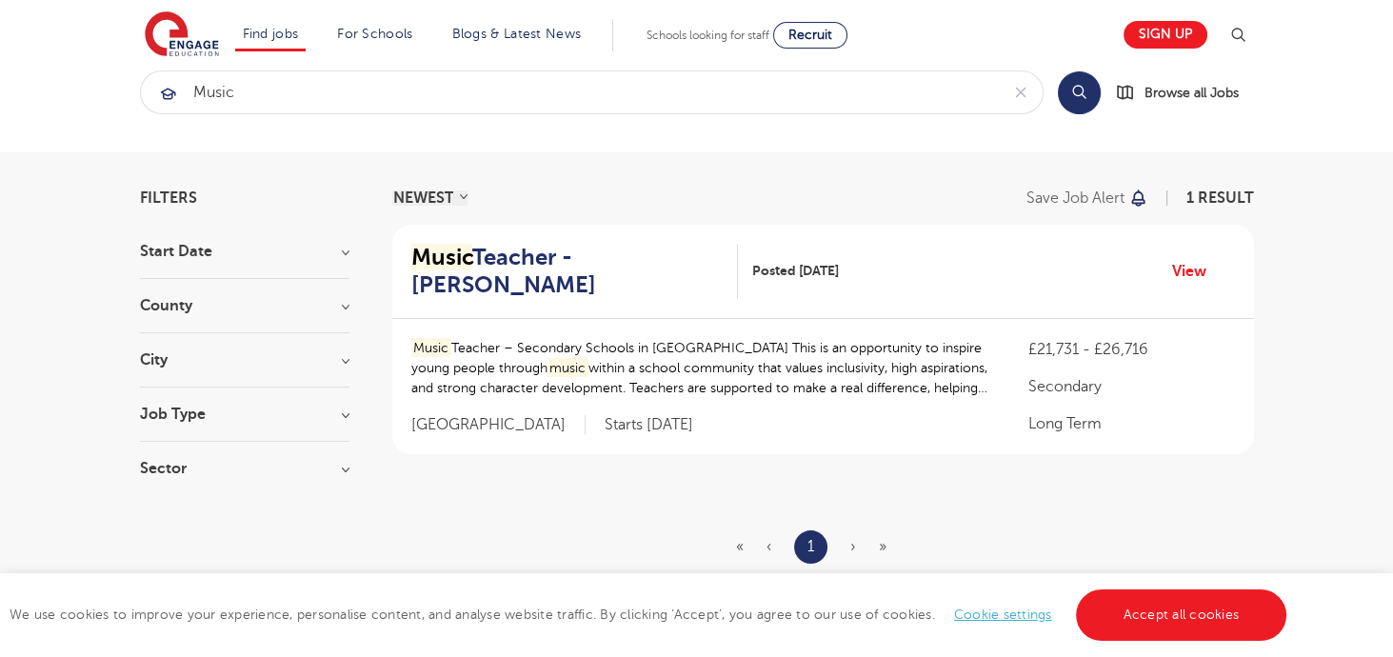
scroll to position [0, 0]
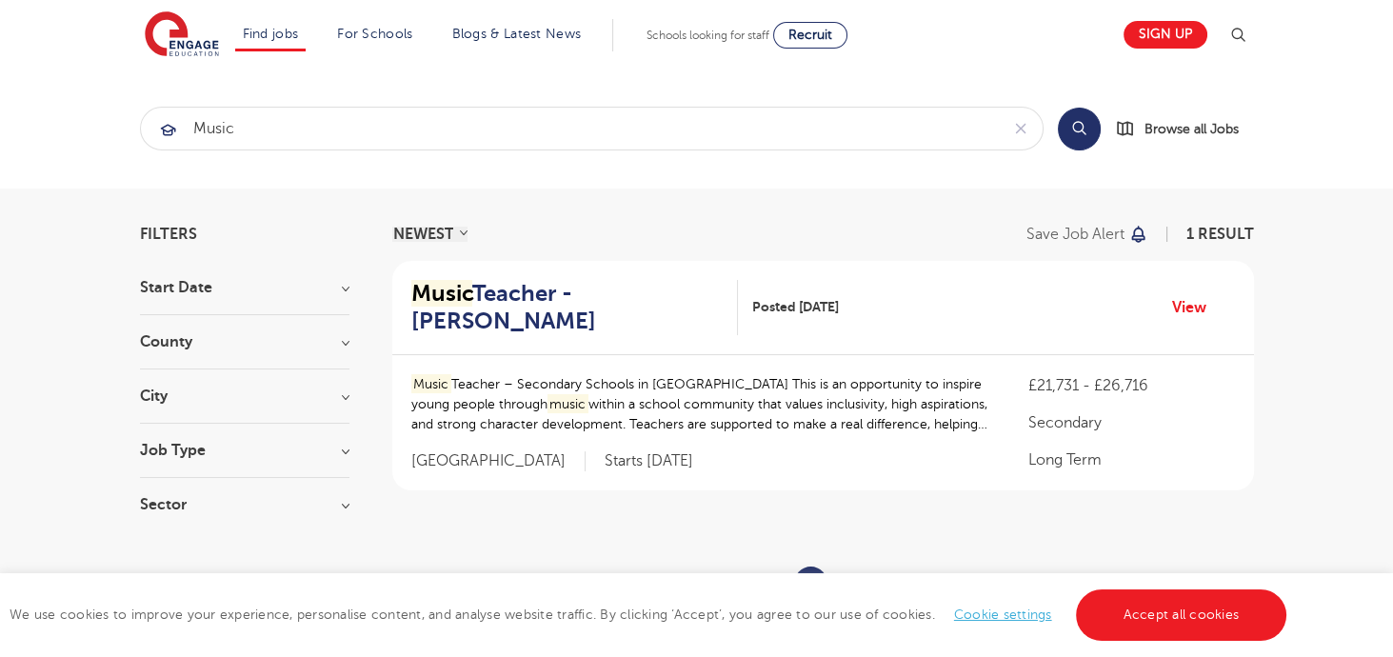
click at [321, 293] on h3 "Start Date" at bounding box center [244, 287] width 209 height 15
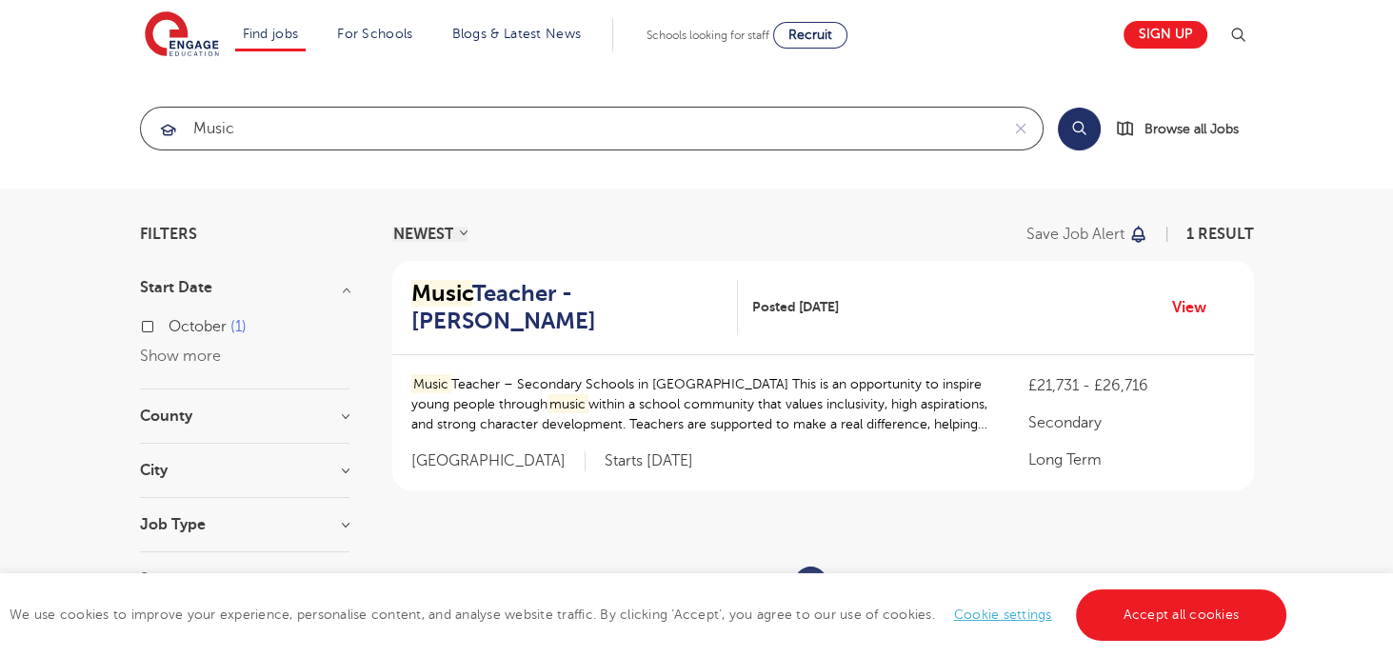
click at [392, 131] on input "music" at bounding box center [570, 129] width 859 height 42
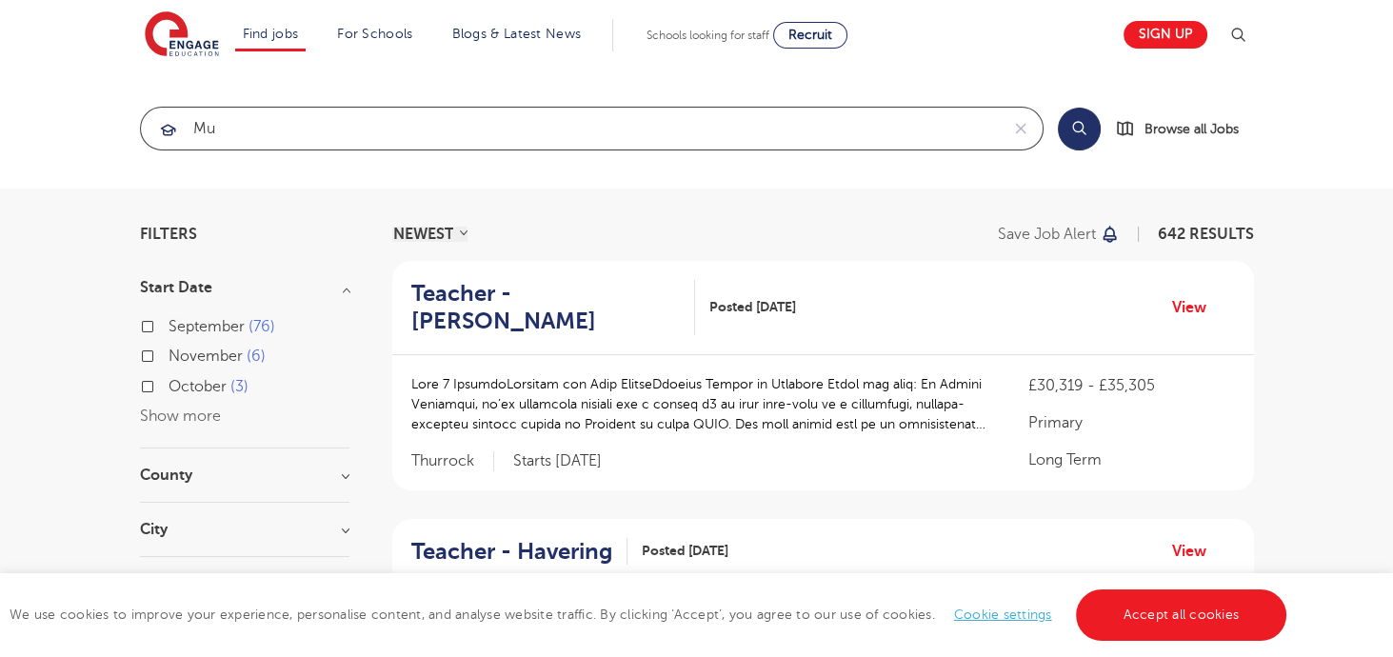
type input "m"
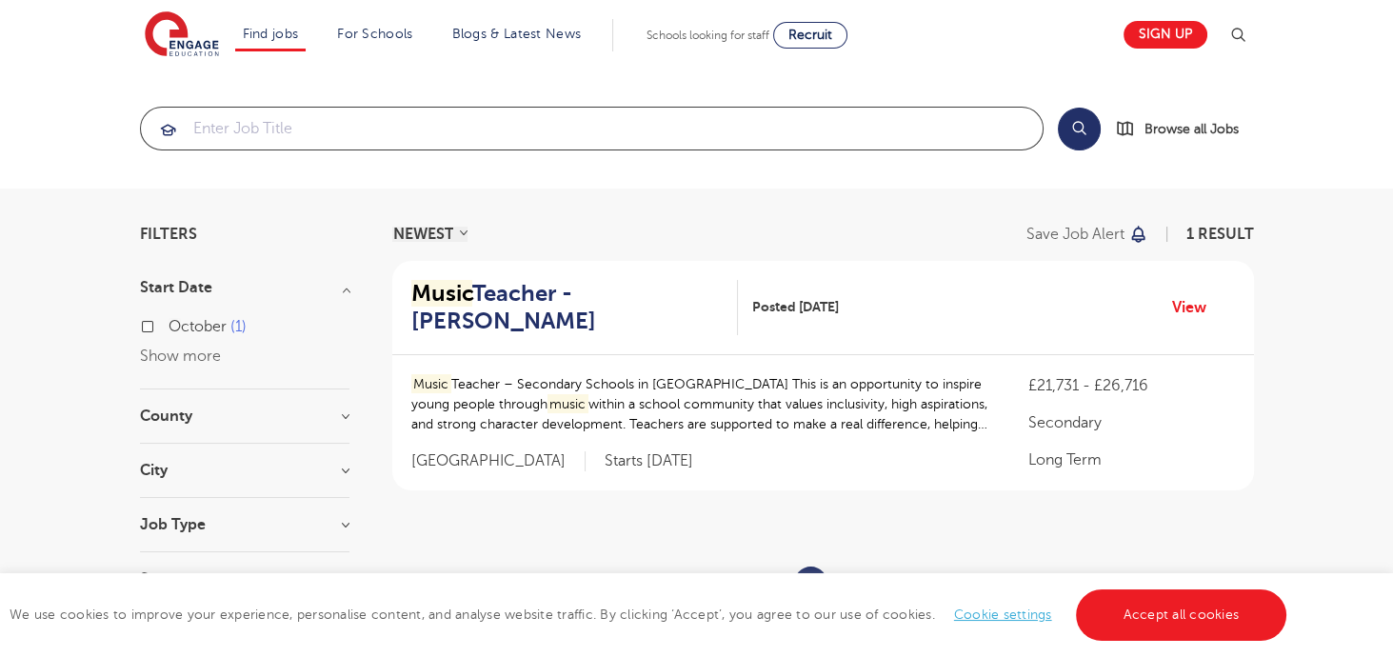
click at [539, 134] on input "search" at bounding box center [592, 129] width 902 height 42
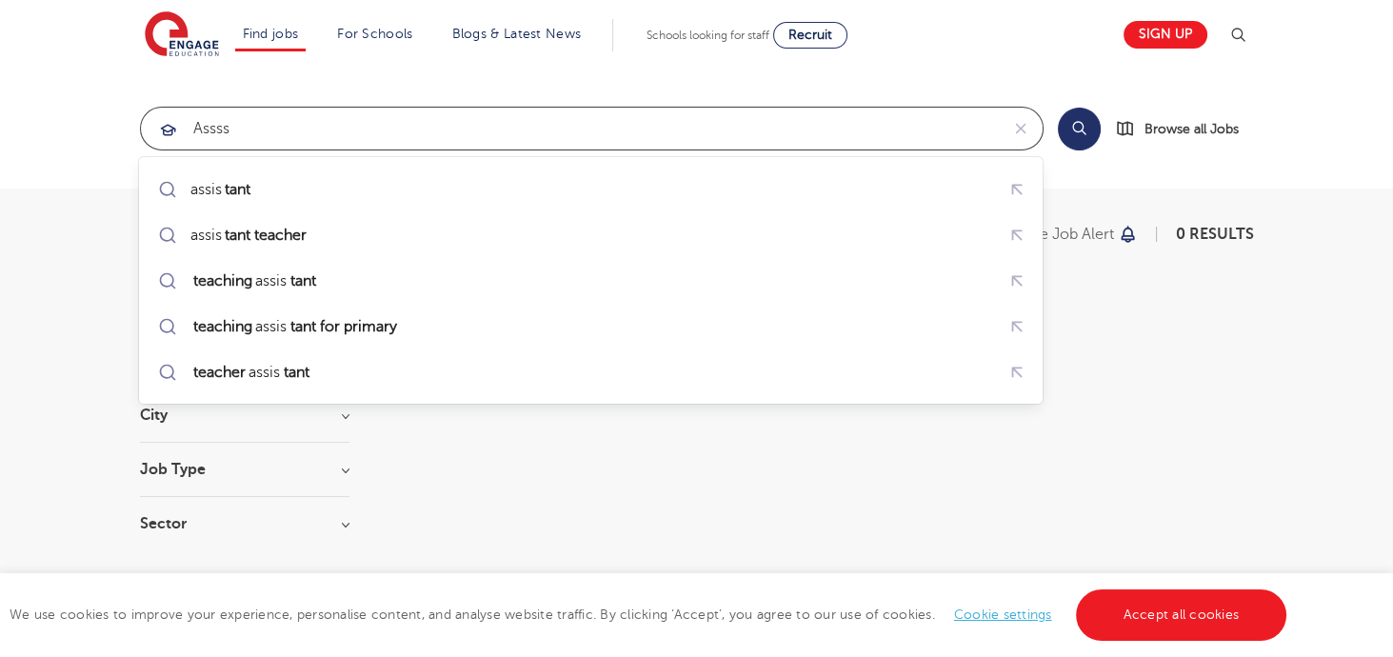
click at [629, 176] on div "assis tant" at bounding box center [591, 188] width 876 height 33
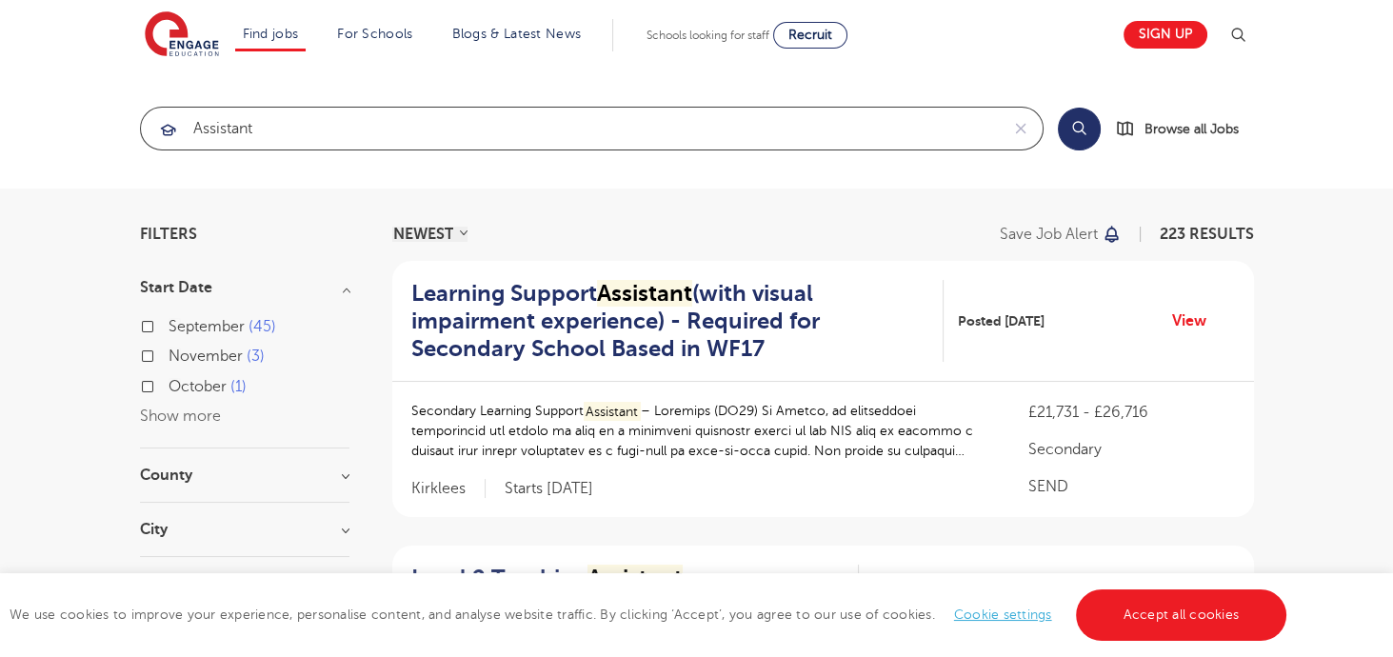
type input "assistant"
click at [1071, 129] on button "Search" at bounding box center [1079, 129] width 43 height 43
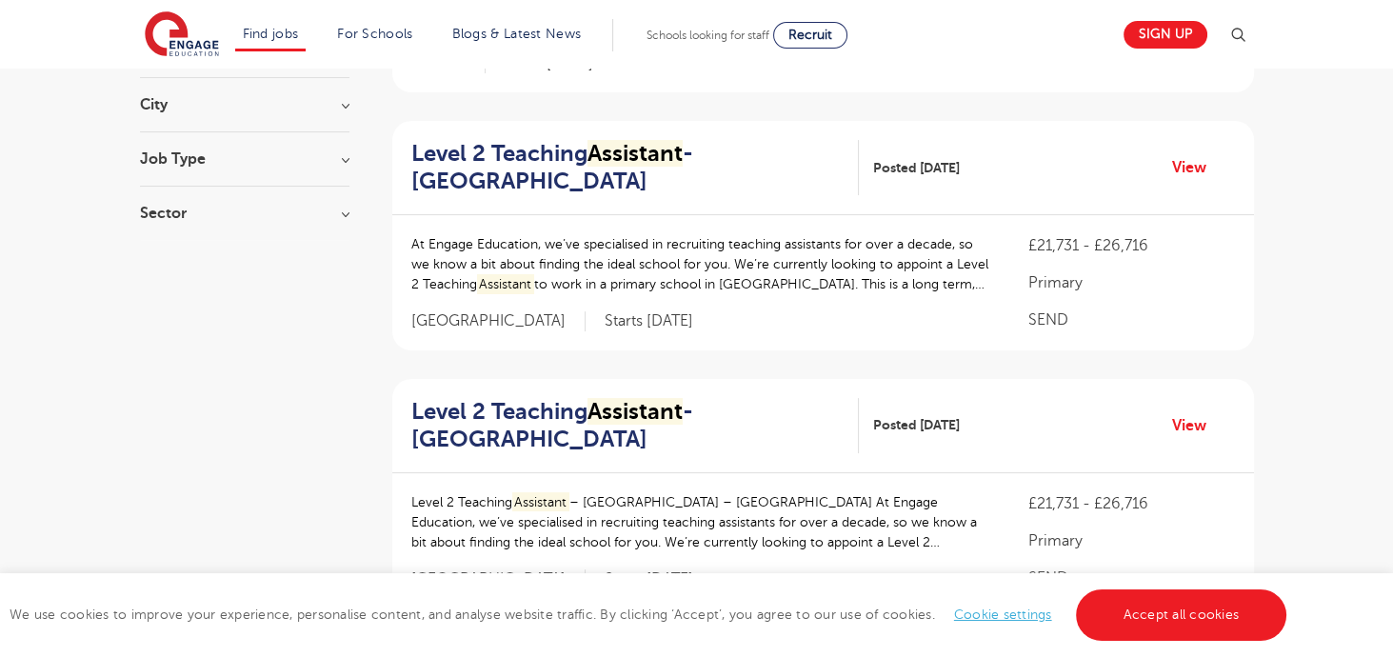
scroll to position [431, 0]
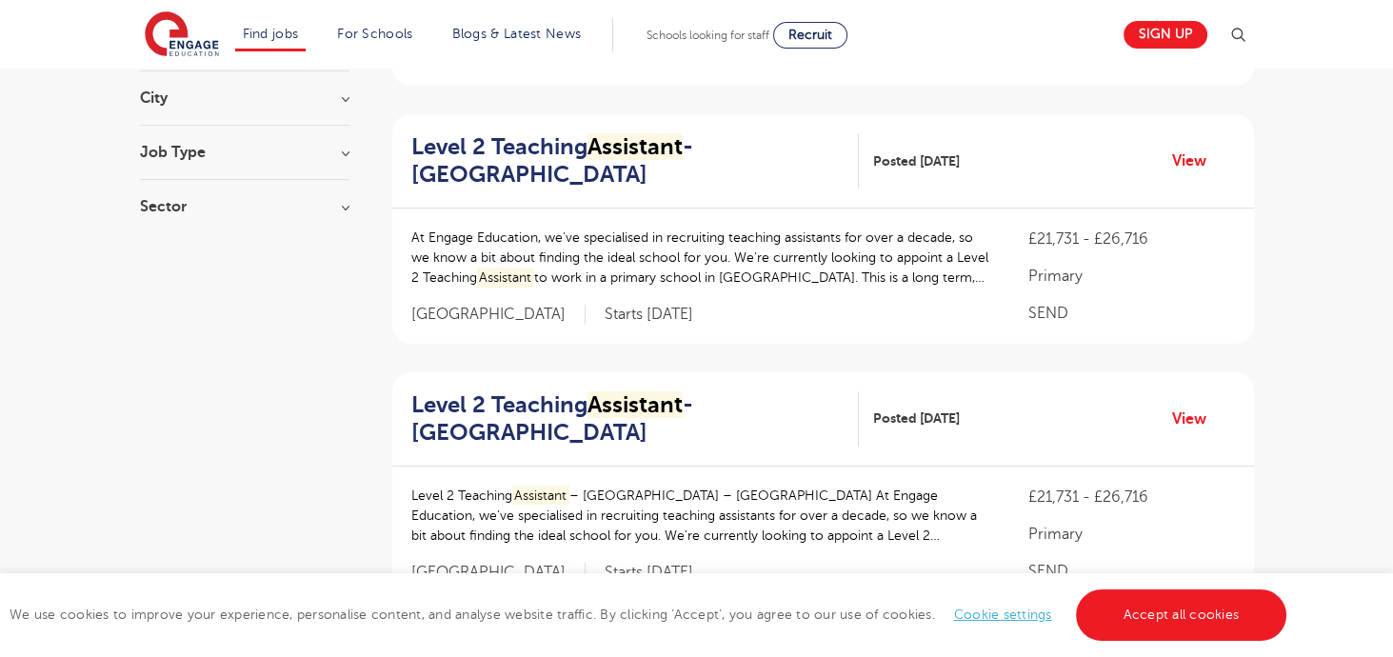
click at [870, 233] on p "At Engage Education, we’ve specialised in recruiting teaching assistants for ov…" at bounding box center [701, 258] width 580 height 60
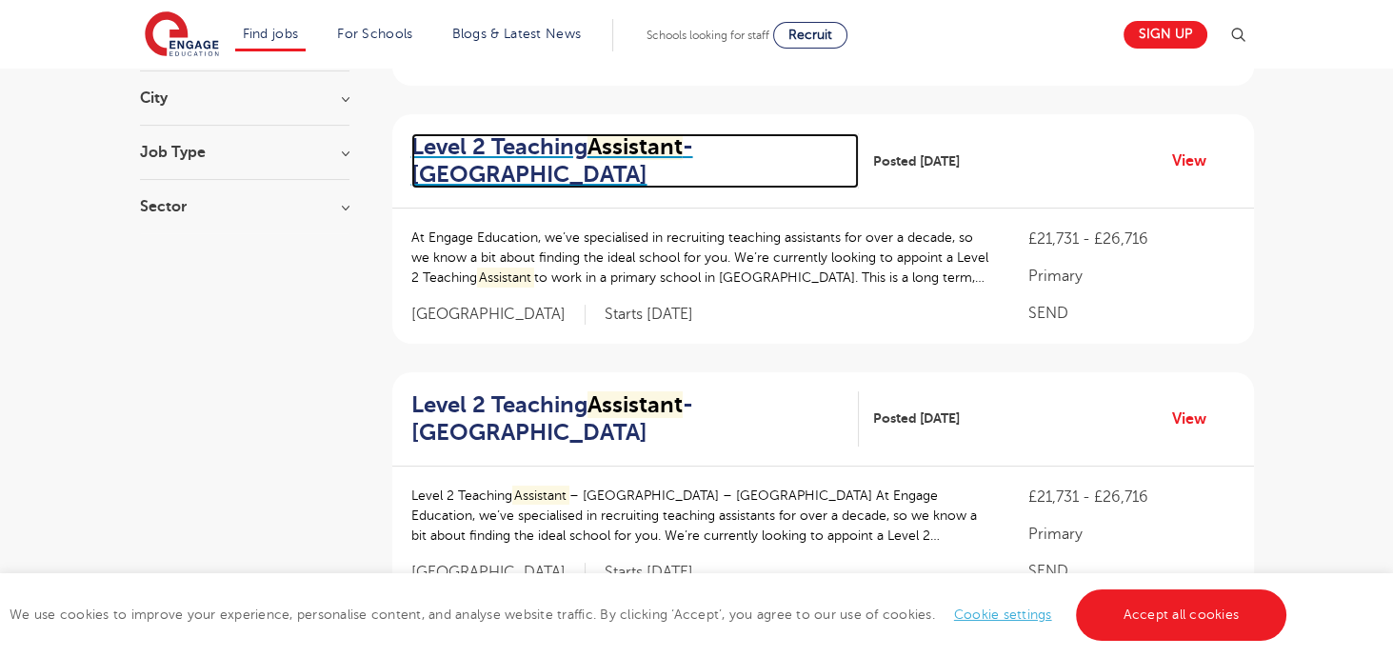
click at [670, 147] on mark "Assistant" at bounding box center [634, 146] width 95 height 27
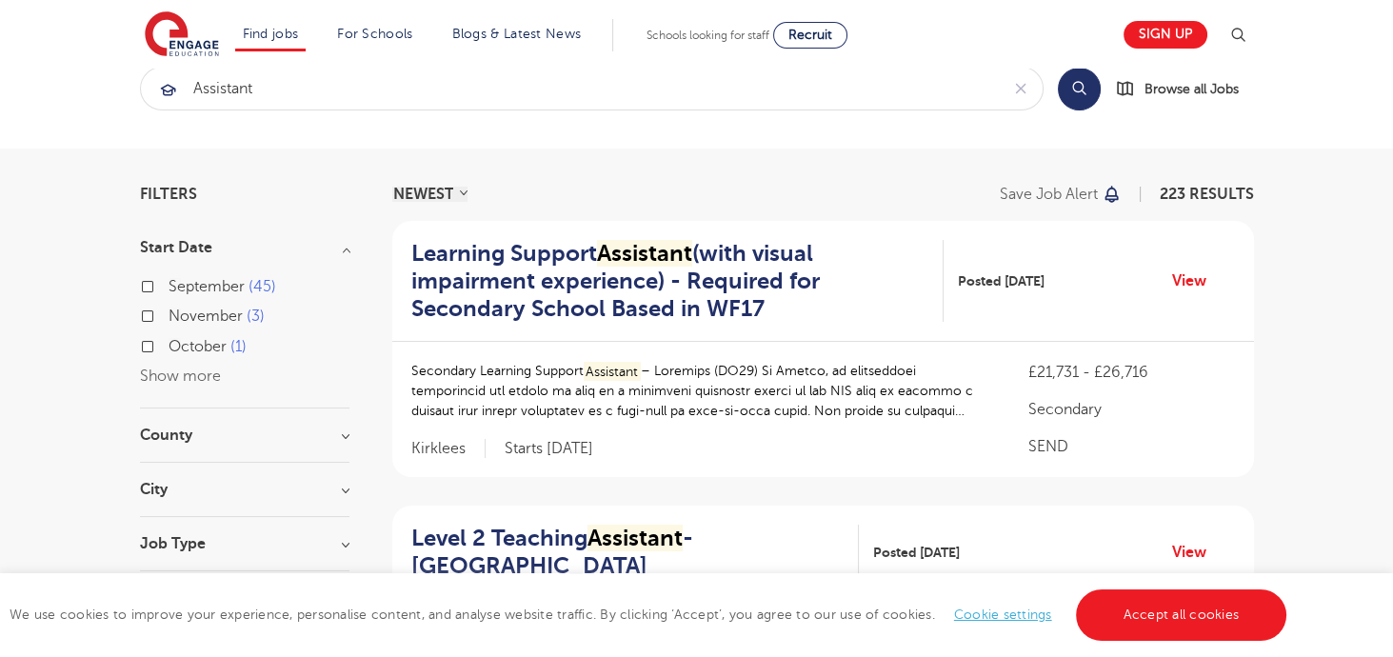
scroll to position [0, 0]
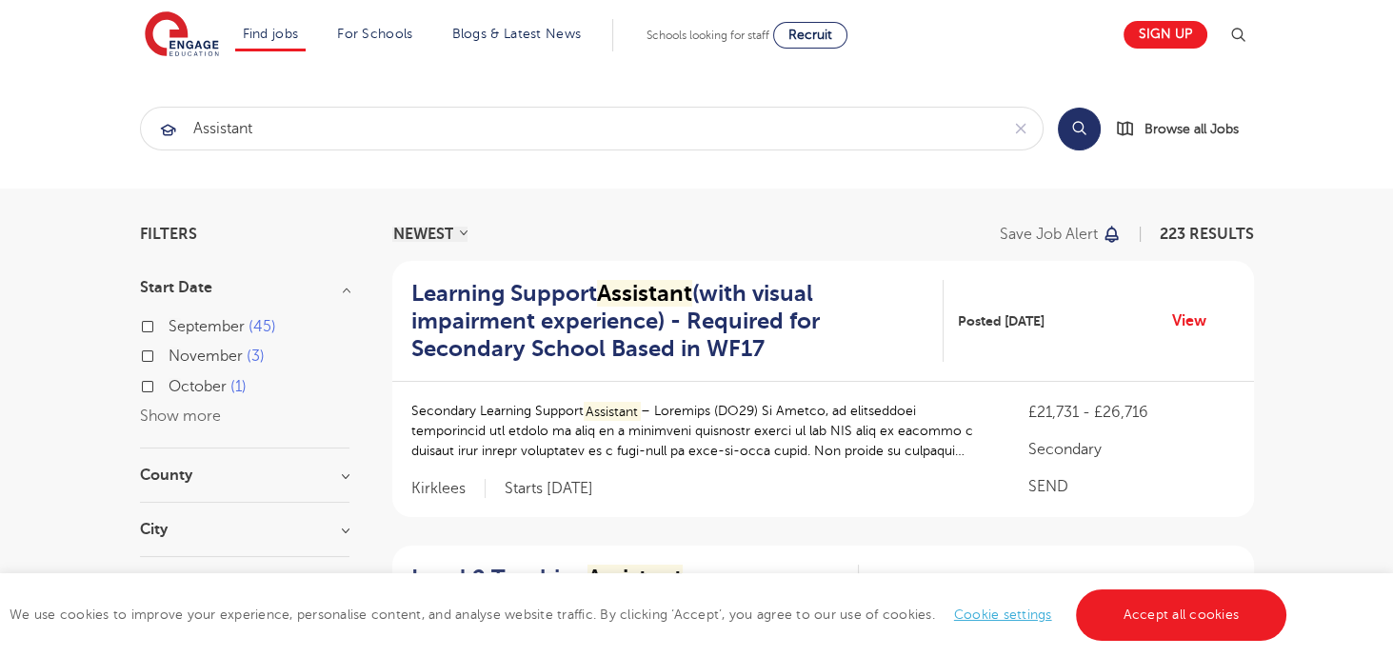
click at [169, 385] on label "October 1" at bounding box center [208, 386] width 78 height 25
click at [169, 385] on input "October 1" at bounding box center [175, 384] width 12 height 12
checkbox input "true"
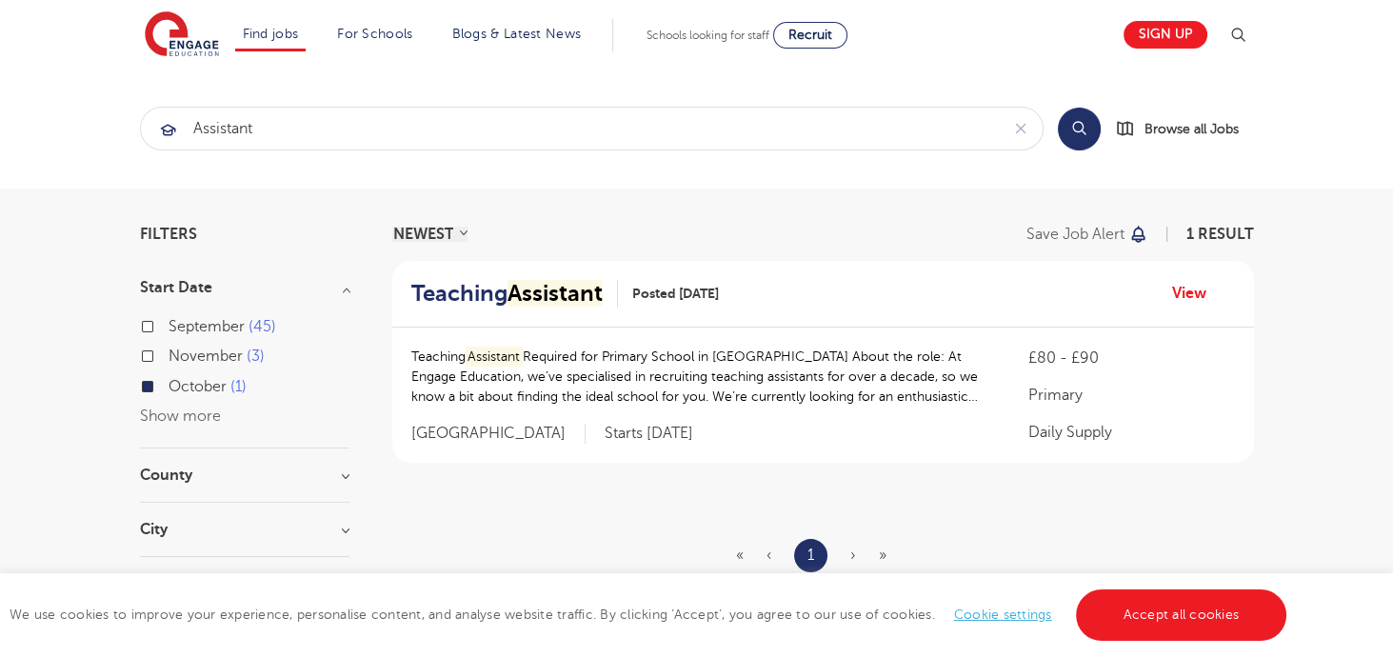
click at [877, 384] on p "Teaching Assistant Required for Primary School in Hailsham About the role: At E…" at bounding box center [701, 377] width 580 height 60
click at [670, 299] on span "Posted [DATE]" at bounding box center [675, 294] width 87 height 20
click at [529, 293] on mark "Assistant" at bounding box center [554, 293] width 95 height 27
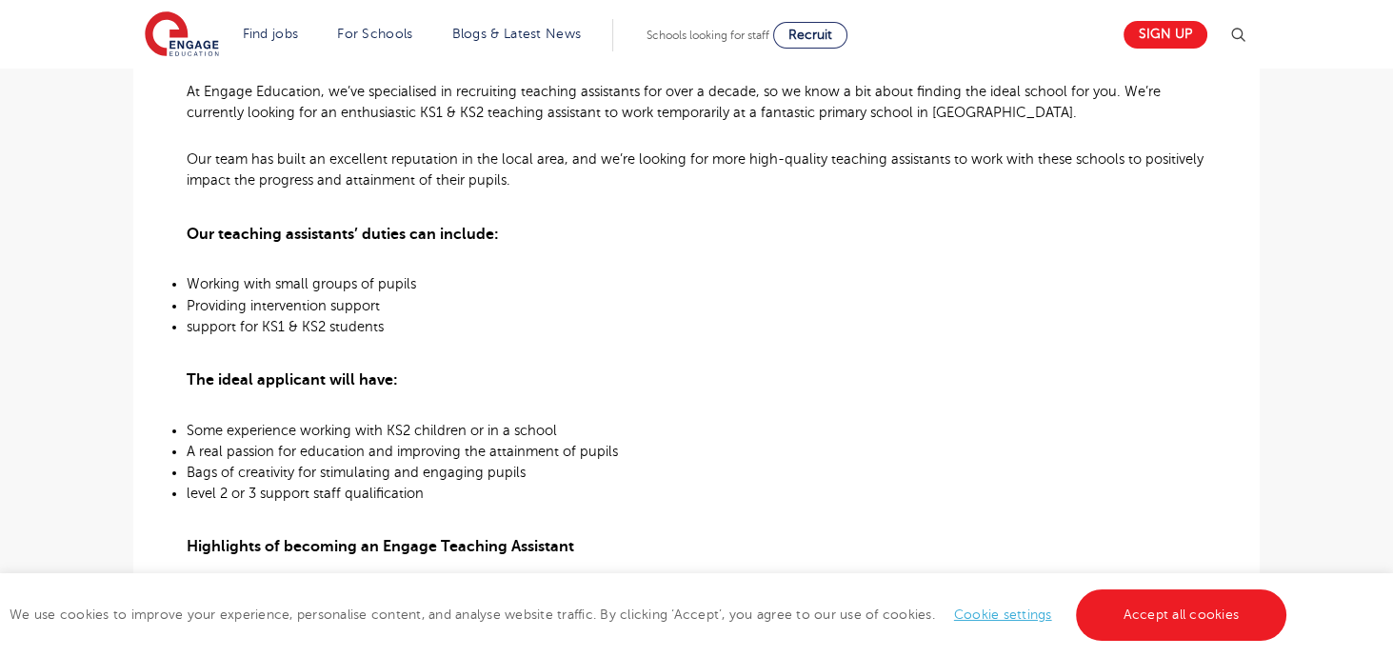
scroll to position [649, 0]
